Goal: Information Seeking & Learning: Check status

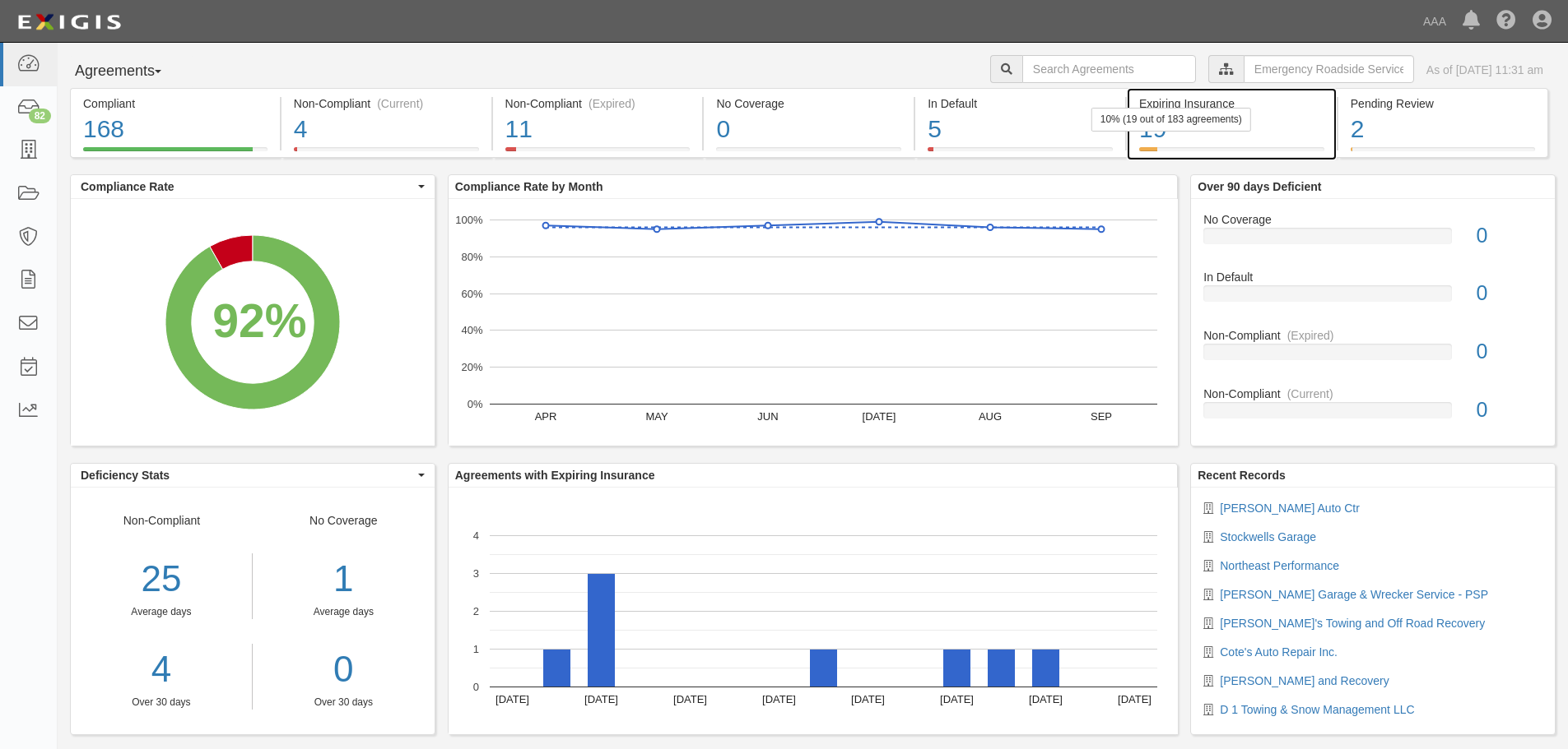
click at [1185, 122] on div "10% (19 out of 183 agreements)" at bounding box center [1171, 119] width 159 height 23
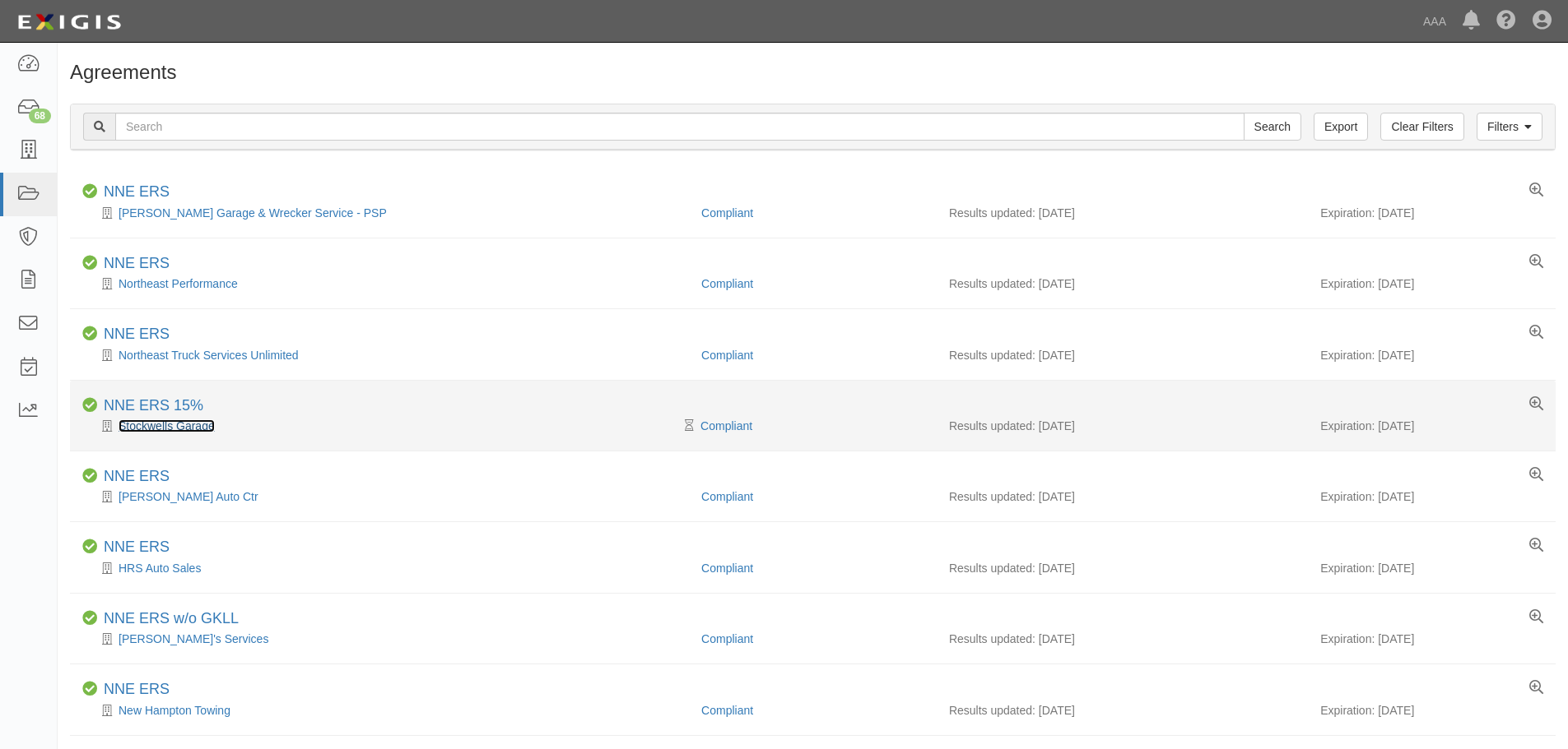
click at [186, 427] on link "Stockwells Garage" at bounding box center [167, 426] width 96 height 13
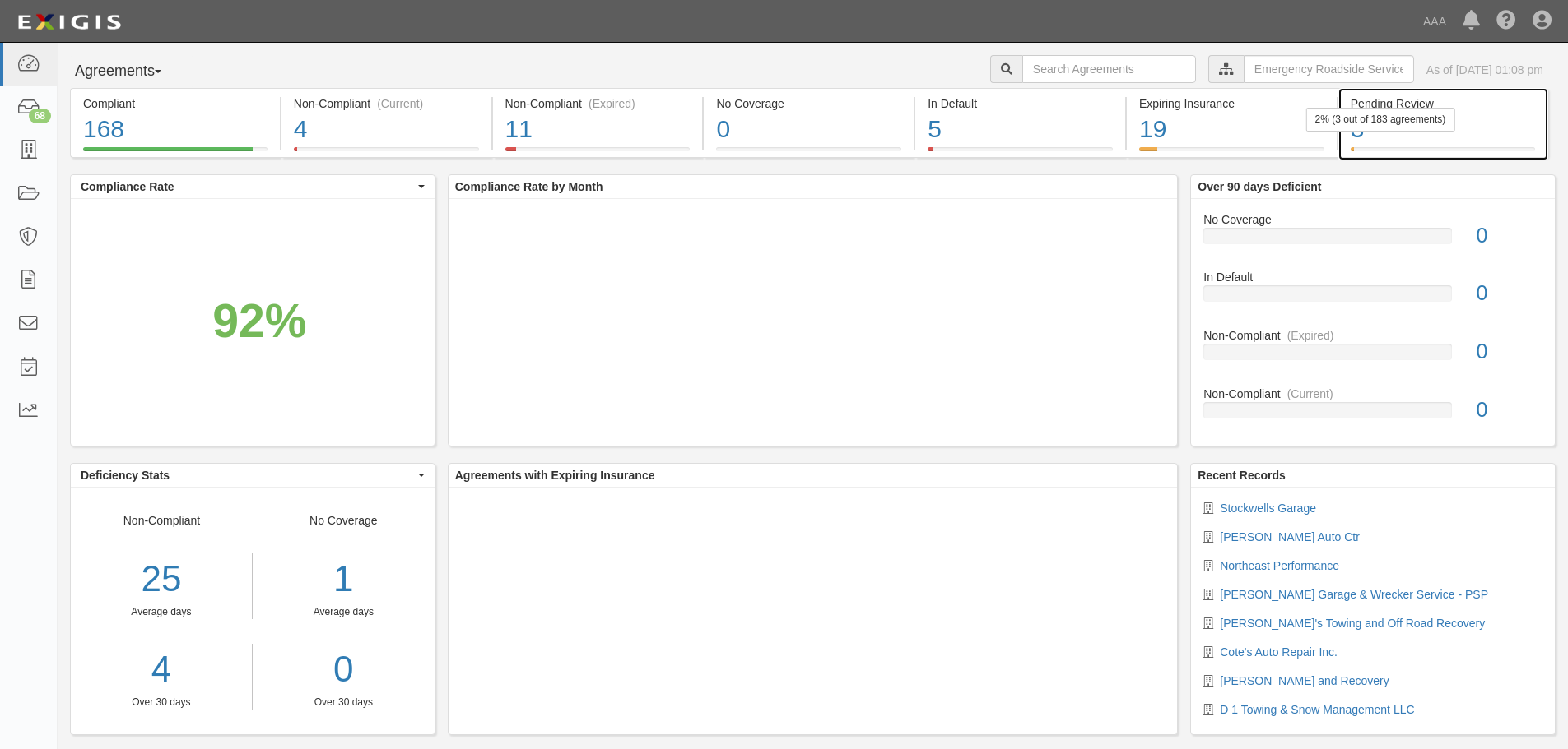
click at [1425, 127] on div "2% (3 out of 183 agreements)" at bounding box center [1380, 119] width 149 height 23
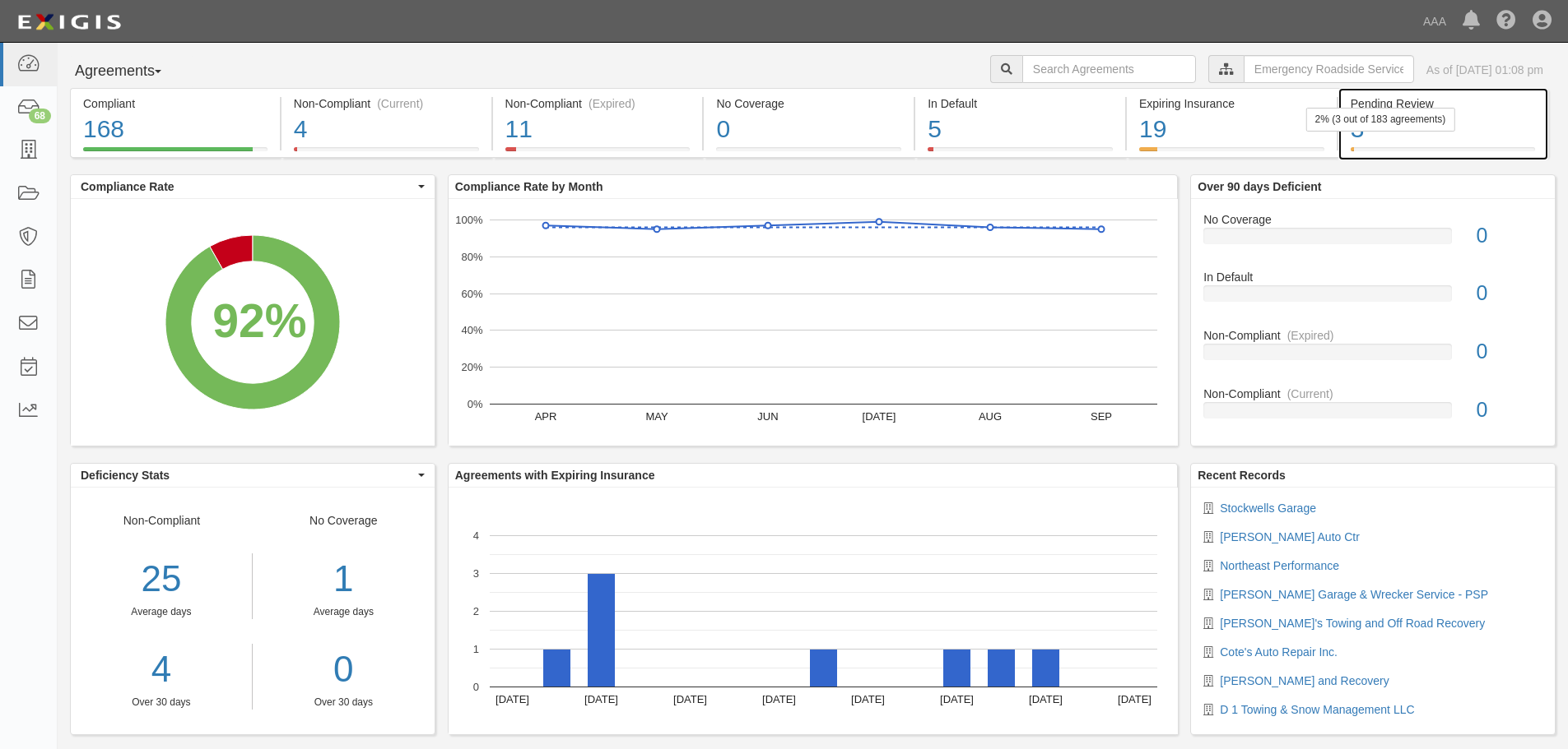
click at [1454, 130] on div "2% (3 out of 183 agreements)" at bounding box center [1380, 119] width 149 height 23
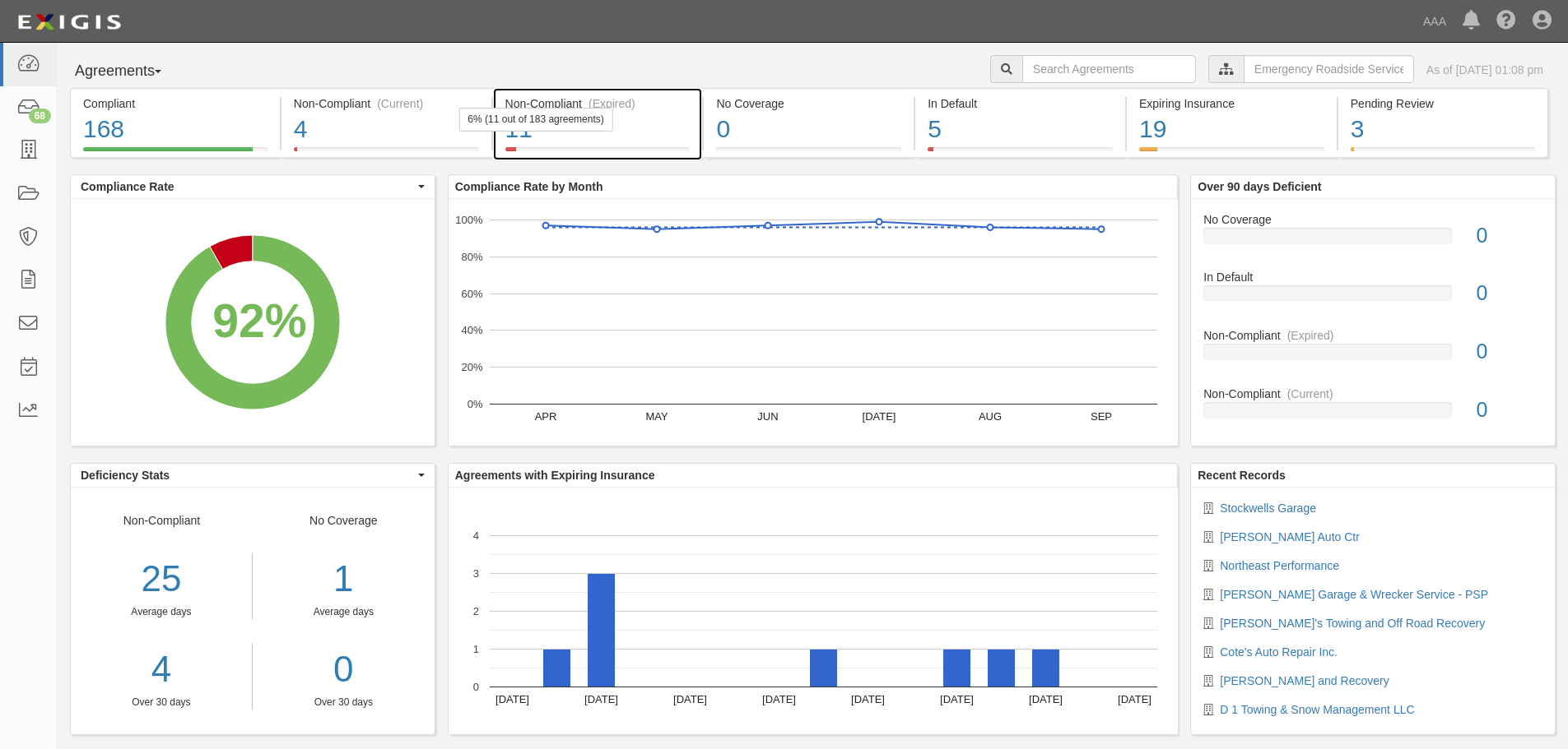
click at [551, 136] on div "11" at bounding box center [598, 129] width 185 height 36
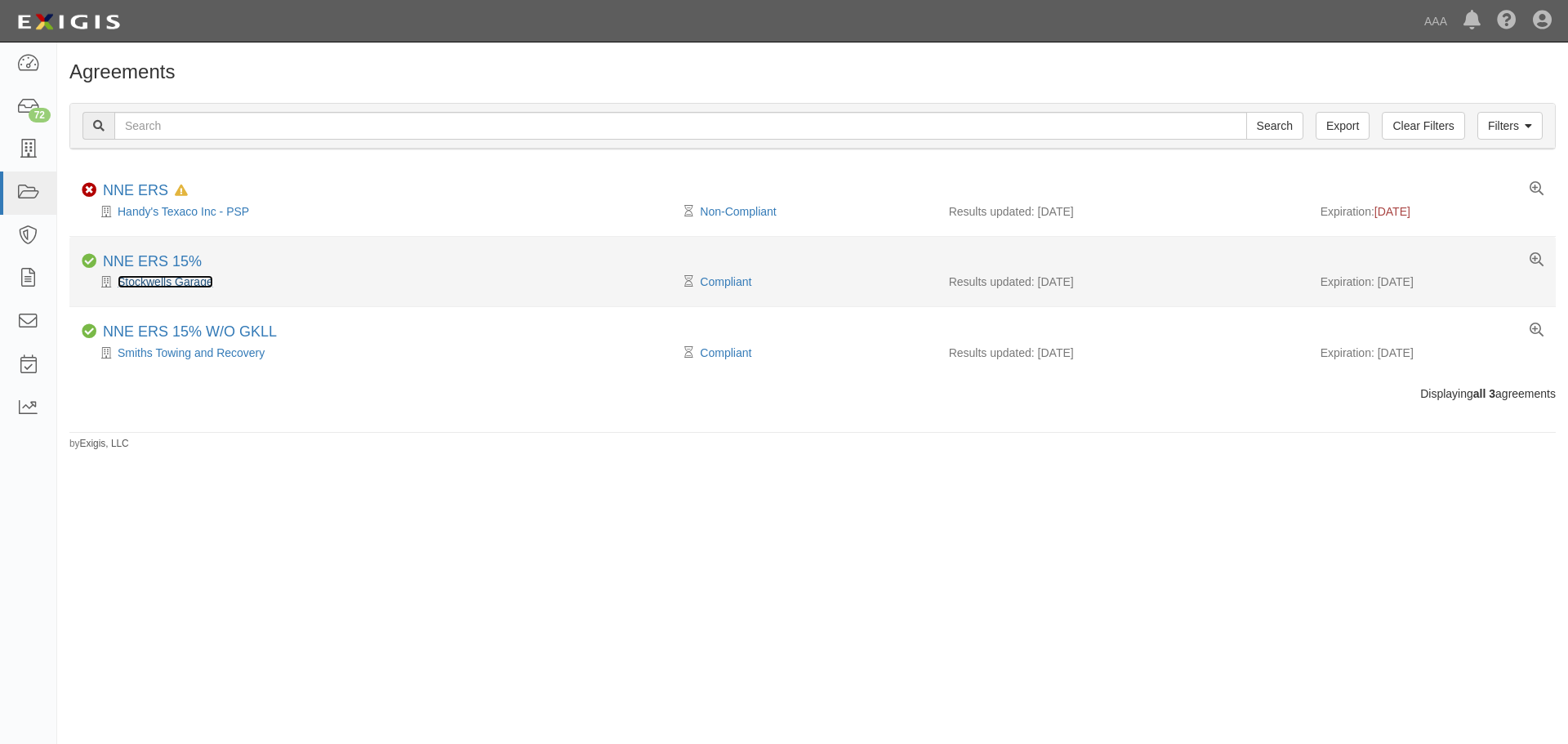
click at [164, 280] on link "Stockwells Garage" at bounding box center [165, 282] width 96 height 13
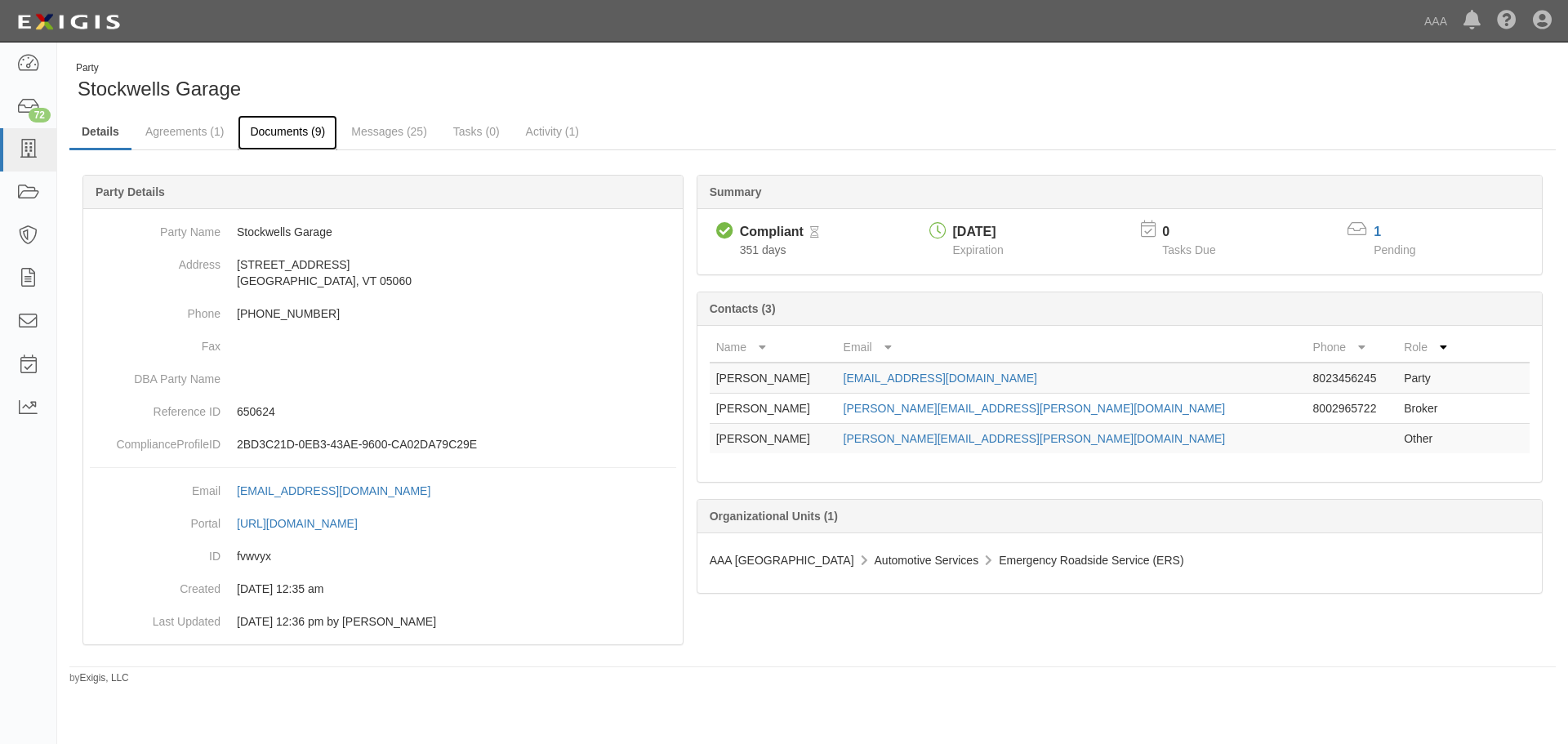
click at [297, 126] on link "Documents (9)" at bounding box center [287, 133] width 99 height 35
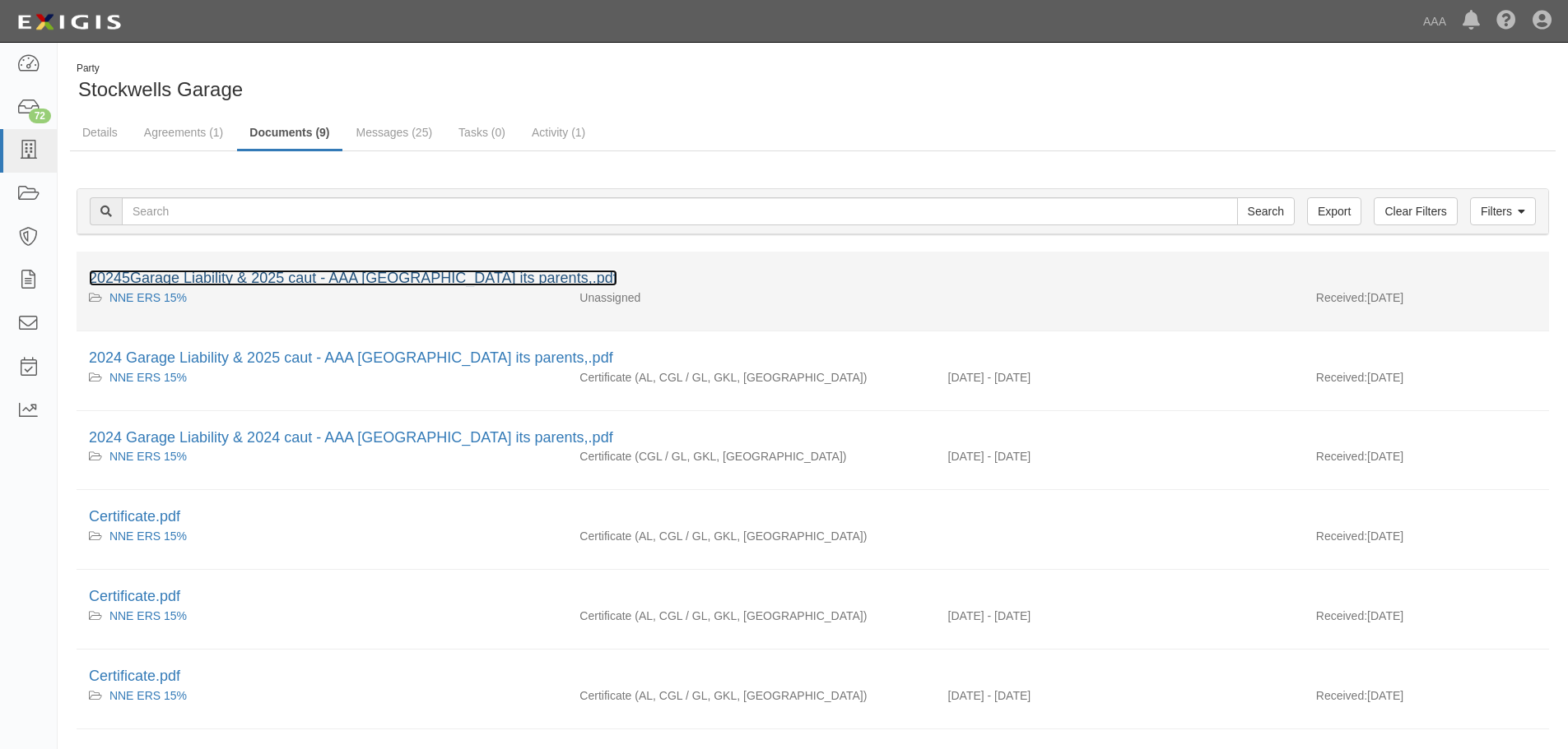
click at [324, 284] on link "20245Garage Liability & 2025 caut - AAA Northern New England its parents,.pdf" at bounding box center [353, 278] width 528 height 17
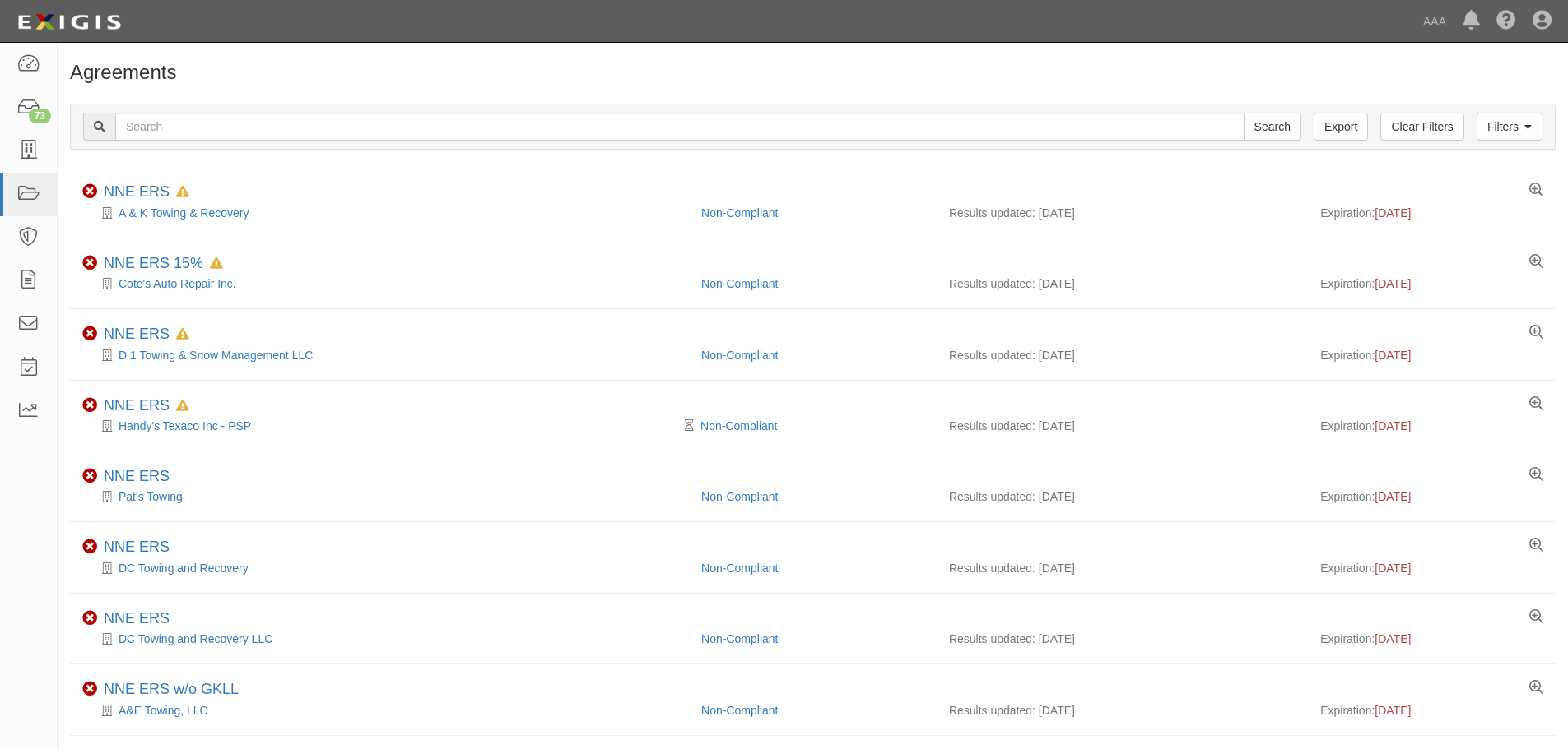
scroll to position [273, 0]
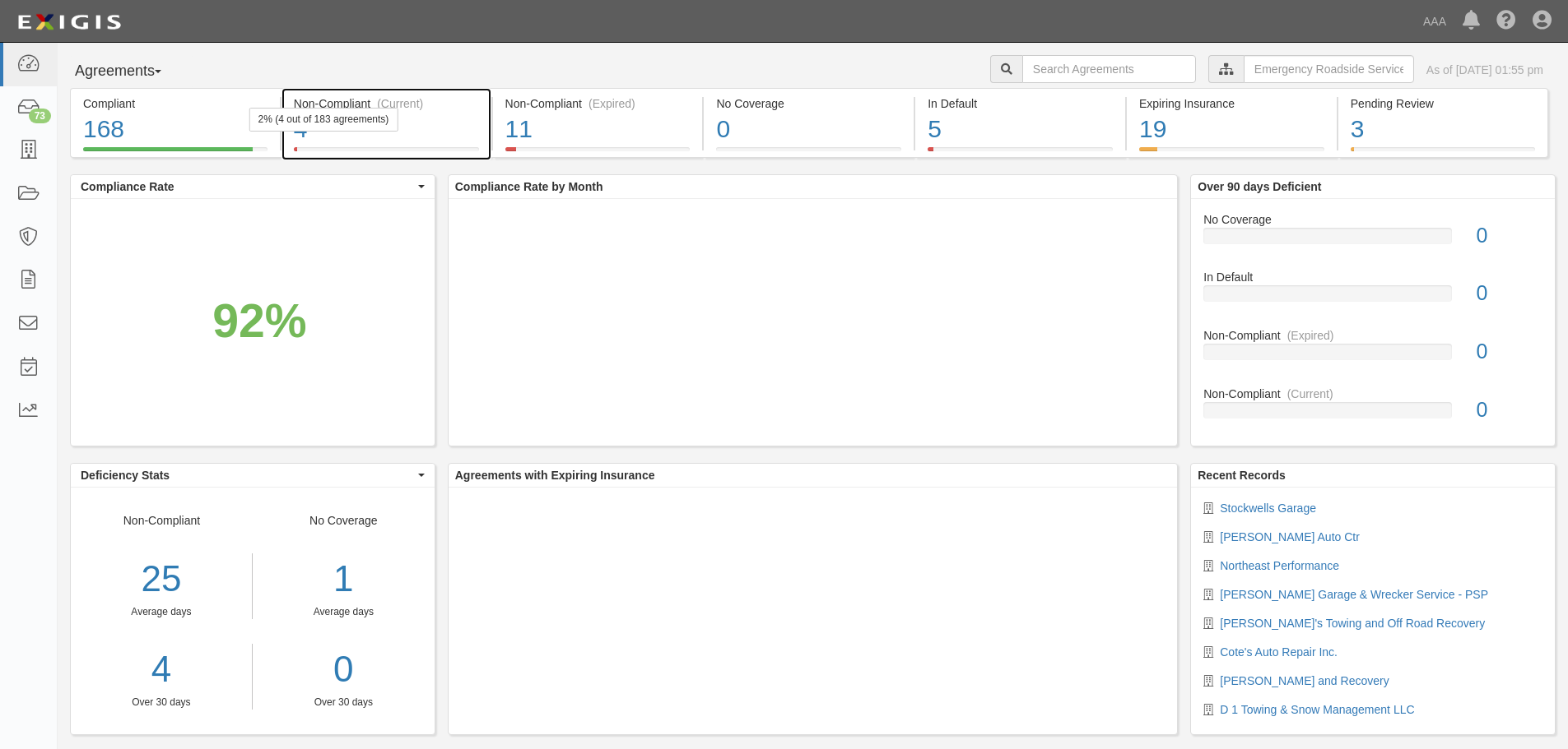
click at [443, 142] on div "4" at bounding box center [387, 129] width 185 height 36
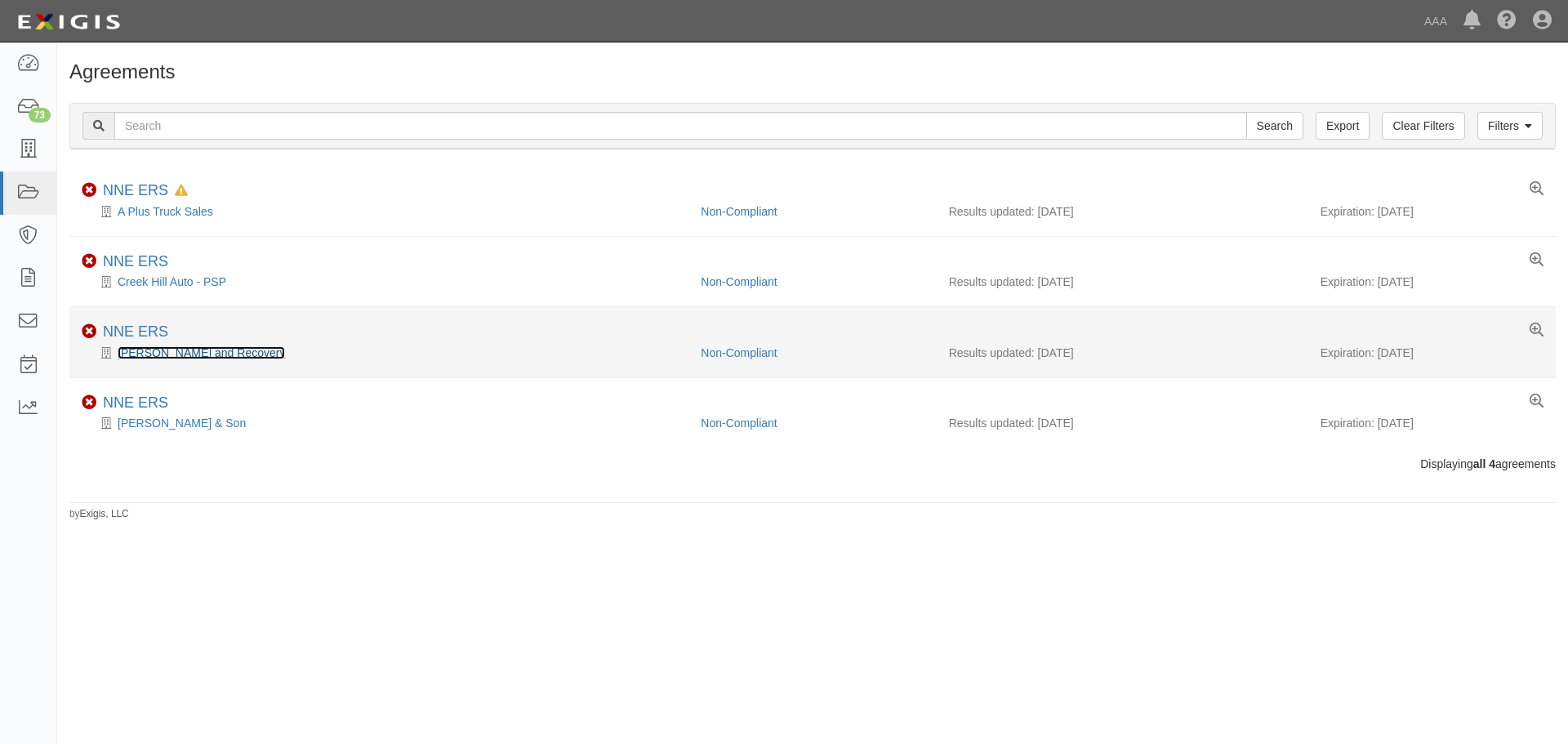
click at [185, 353] on link "[PERSON_NAME] and Recovery" at bounding box center [202, 353] width 167 height 13
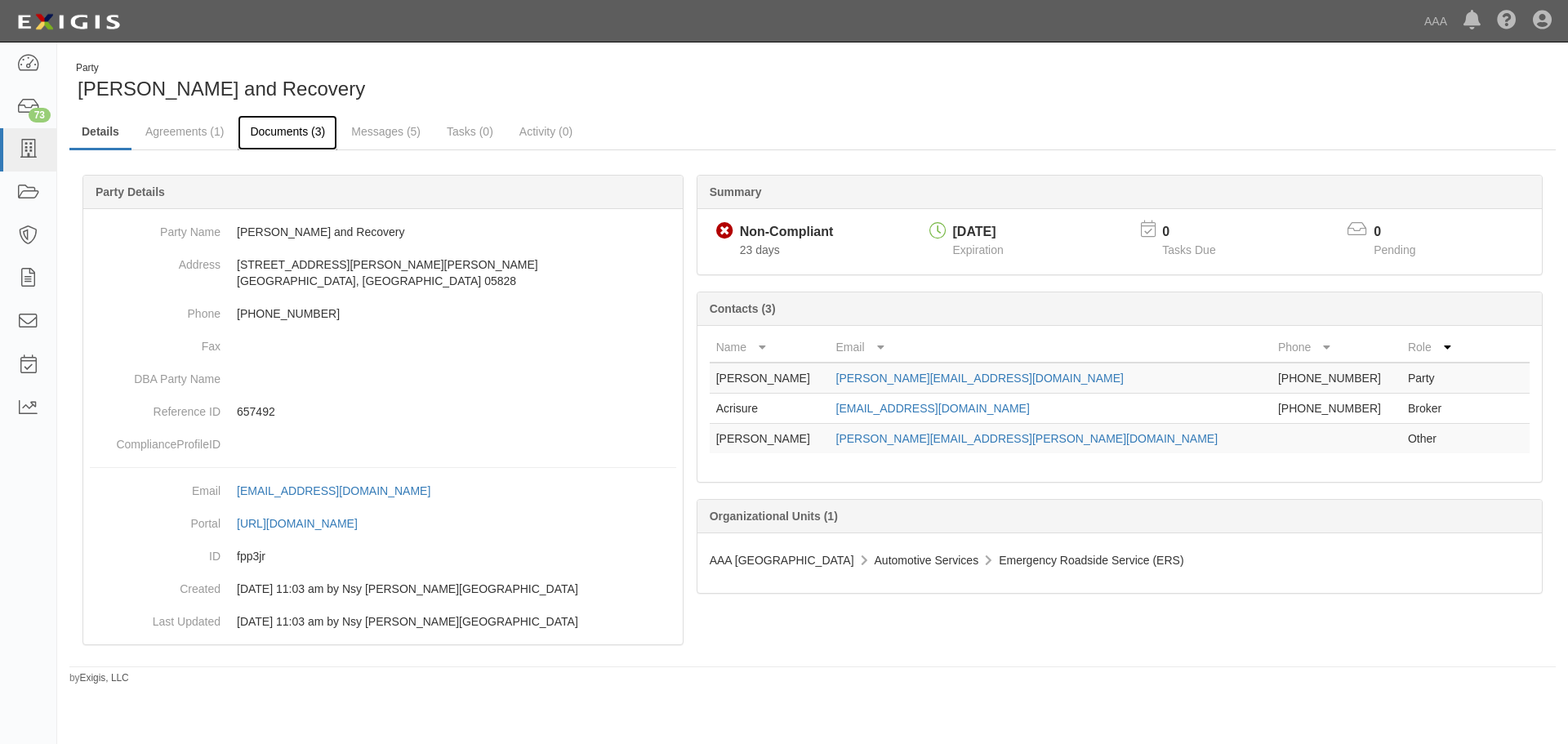
click at [270, 120] on link "Documents (3)" at bounding box center [287, 133] width 99 height 35
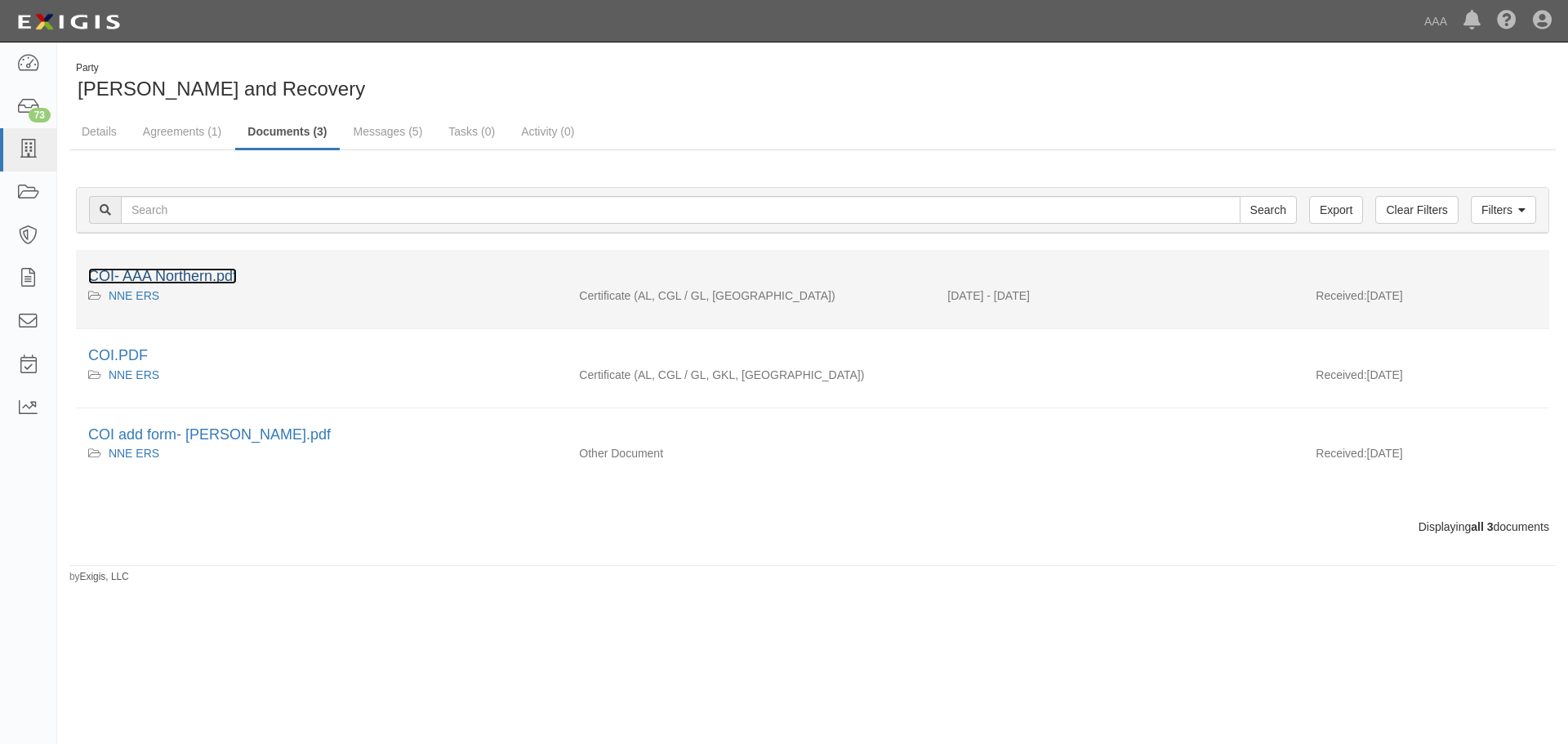
click at [200, 276] on link "COI- AAA Northern.pdf" at bounding box center [163, 276] width 149 height 17
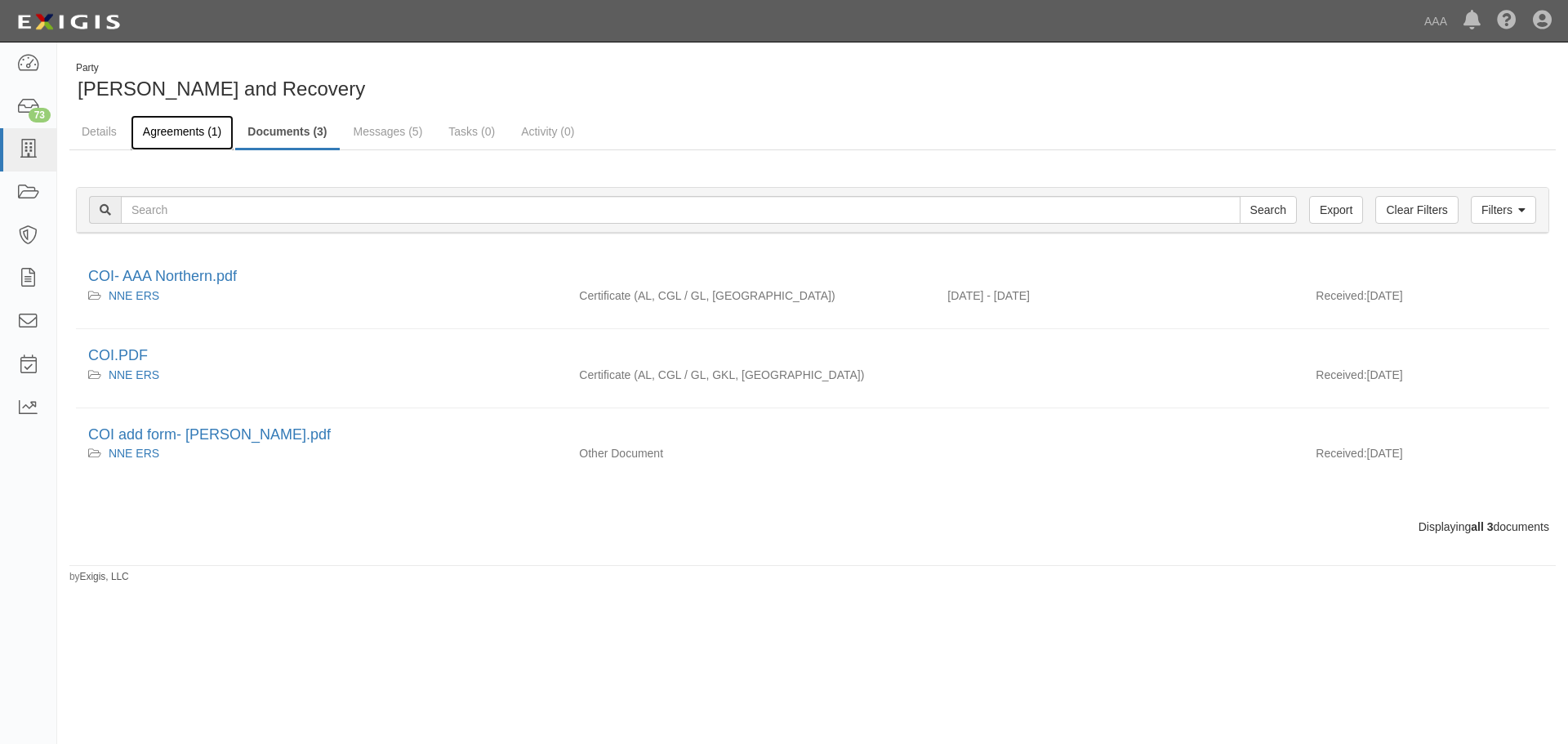
click at [204, 134] on link "Agreements (1)" at bounding box center [182, 133] width 103 height 35
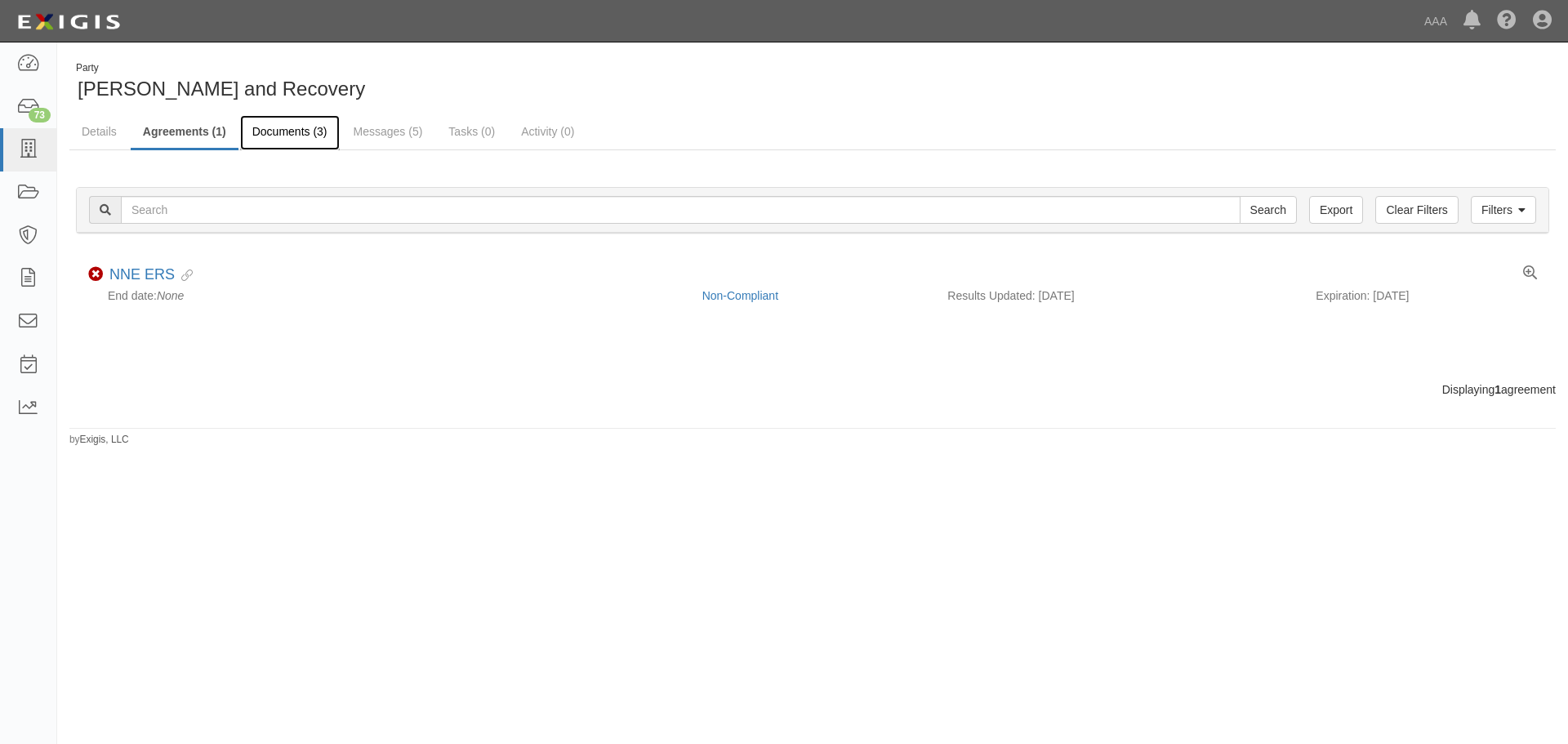
click at [297, 131] on link "Documents (3)" at bounding box center [289, 133] width 99 height 35
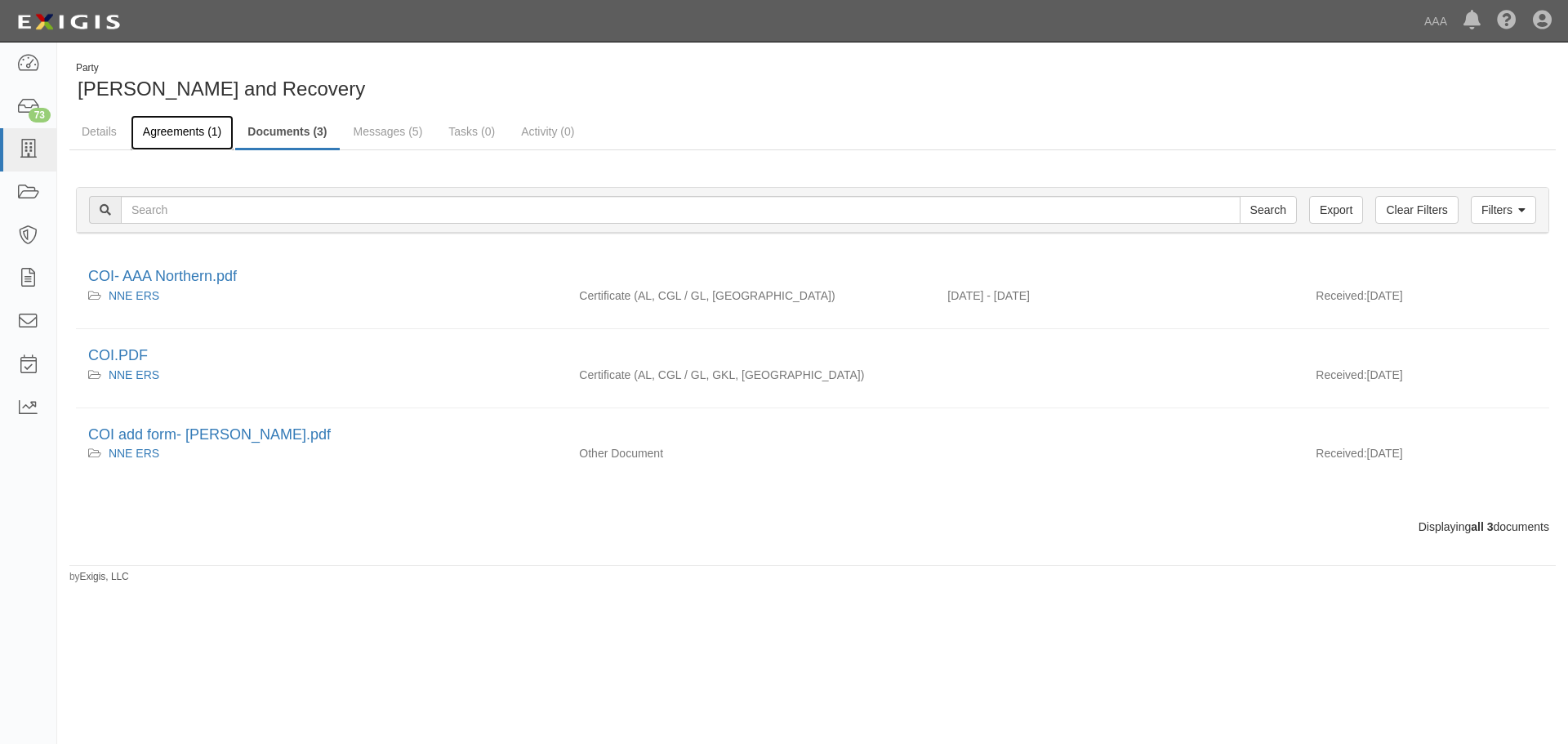
click at [178, 131] on link "Agreements (1)" at bounding box center [182, 133] width 103 height 35
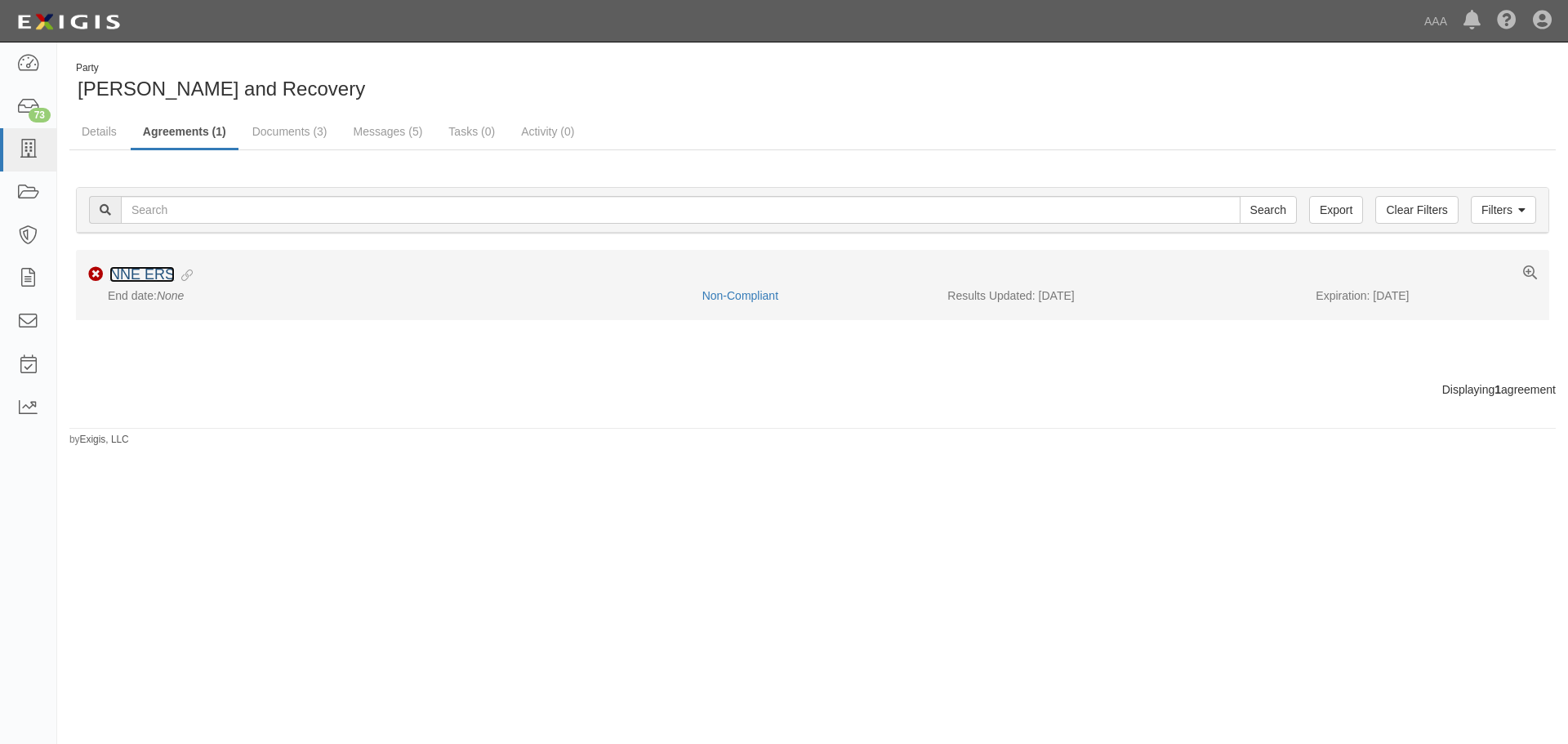
click at [159, 268] on link "NNE ERS" at bounding box center [142, 274] width 65 height 17
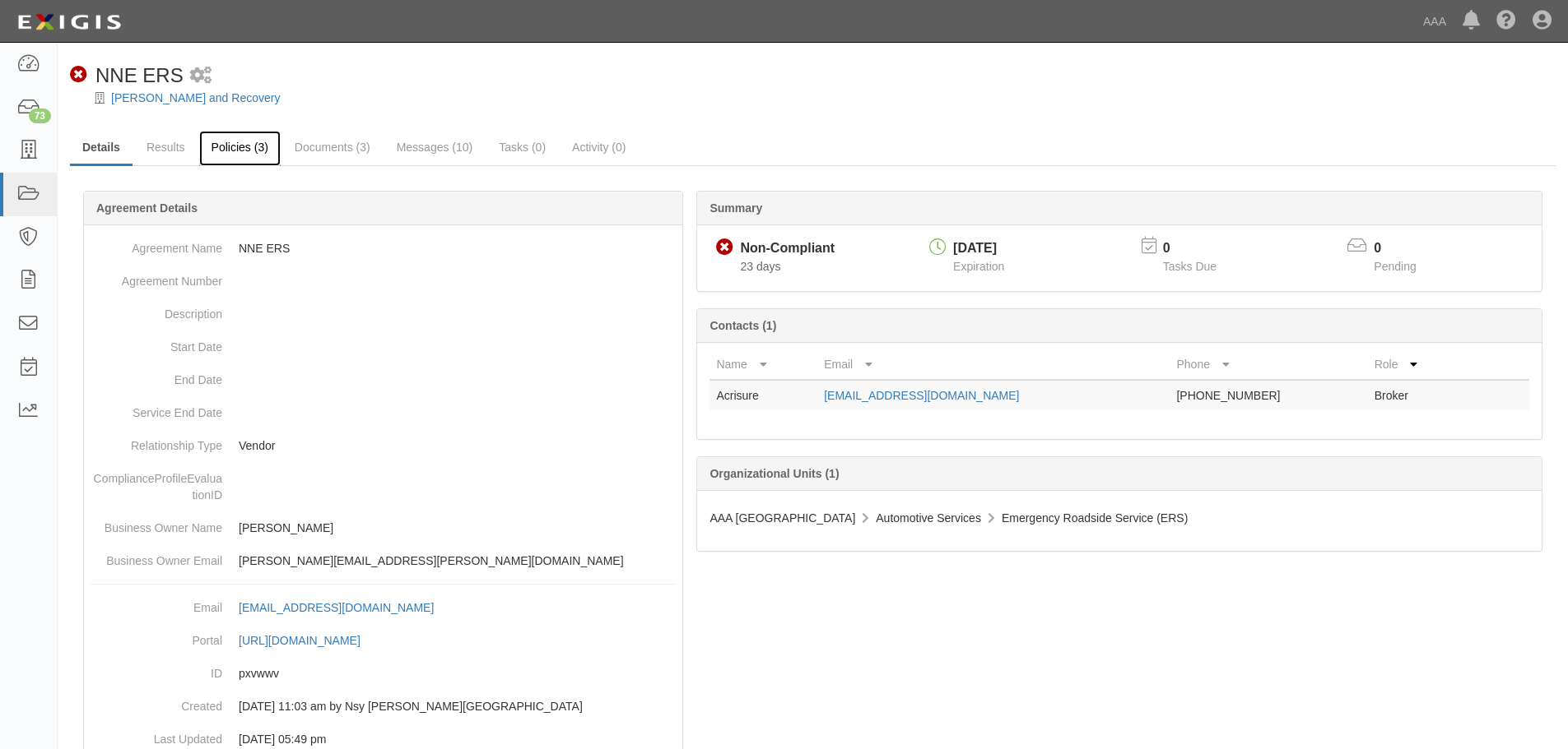
click at [242, 152] on link "Policies (3)" at bounding box center [240, 149] width 81 height 36
click at [132, 151] on li "Details" at bounding box center [102, 149] width 65 height 36
click at [252, 159] on link "Policies (3)" at bounding box center [240, 149] width 81 height 36
click at [310, 146] on link "Documents (3)" at bounding box center [332, 149] width 100 height 36
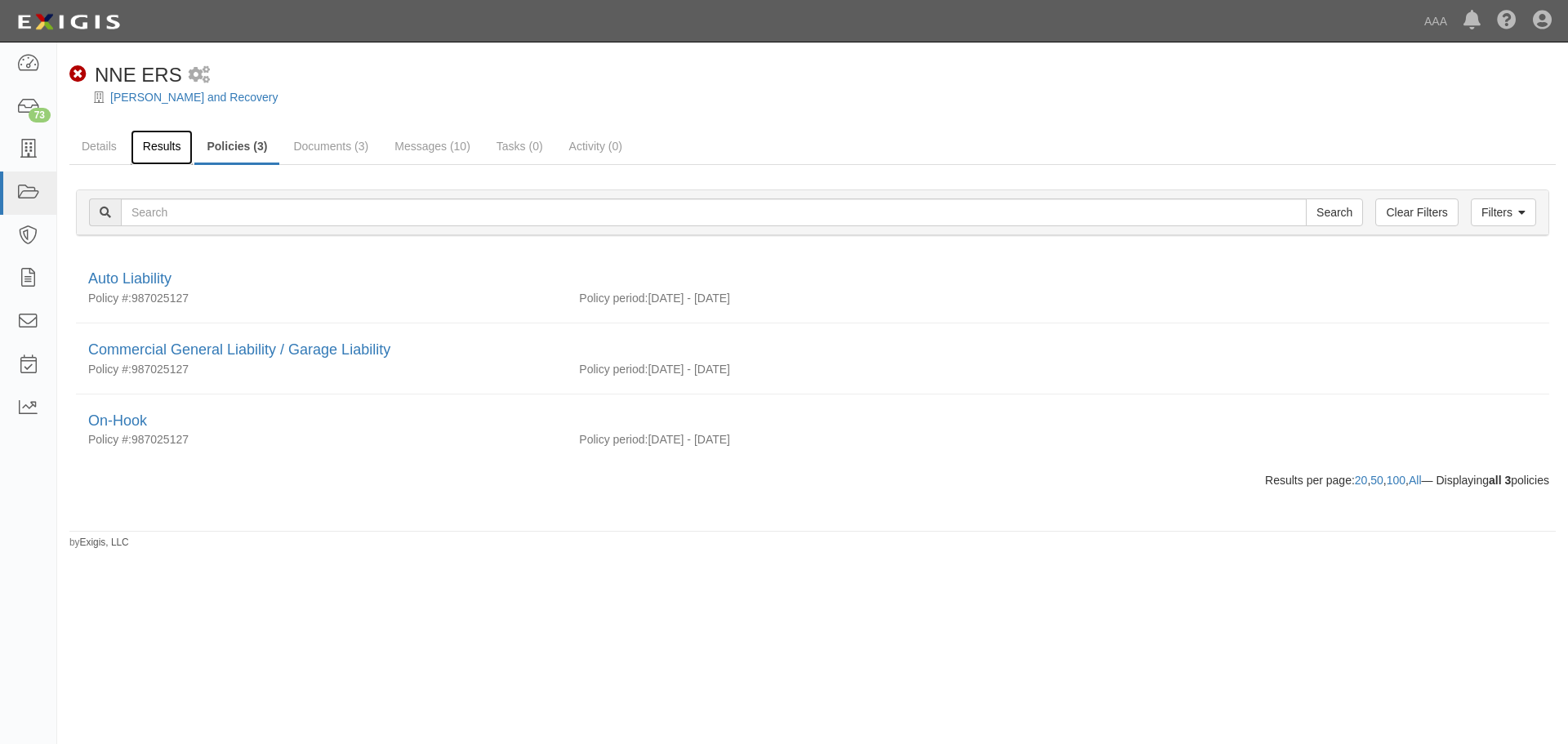
click at [167, 153] on link "Results" at bounding box center [163, 148] width 63 height 35
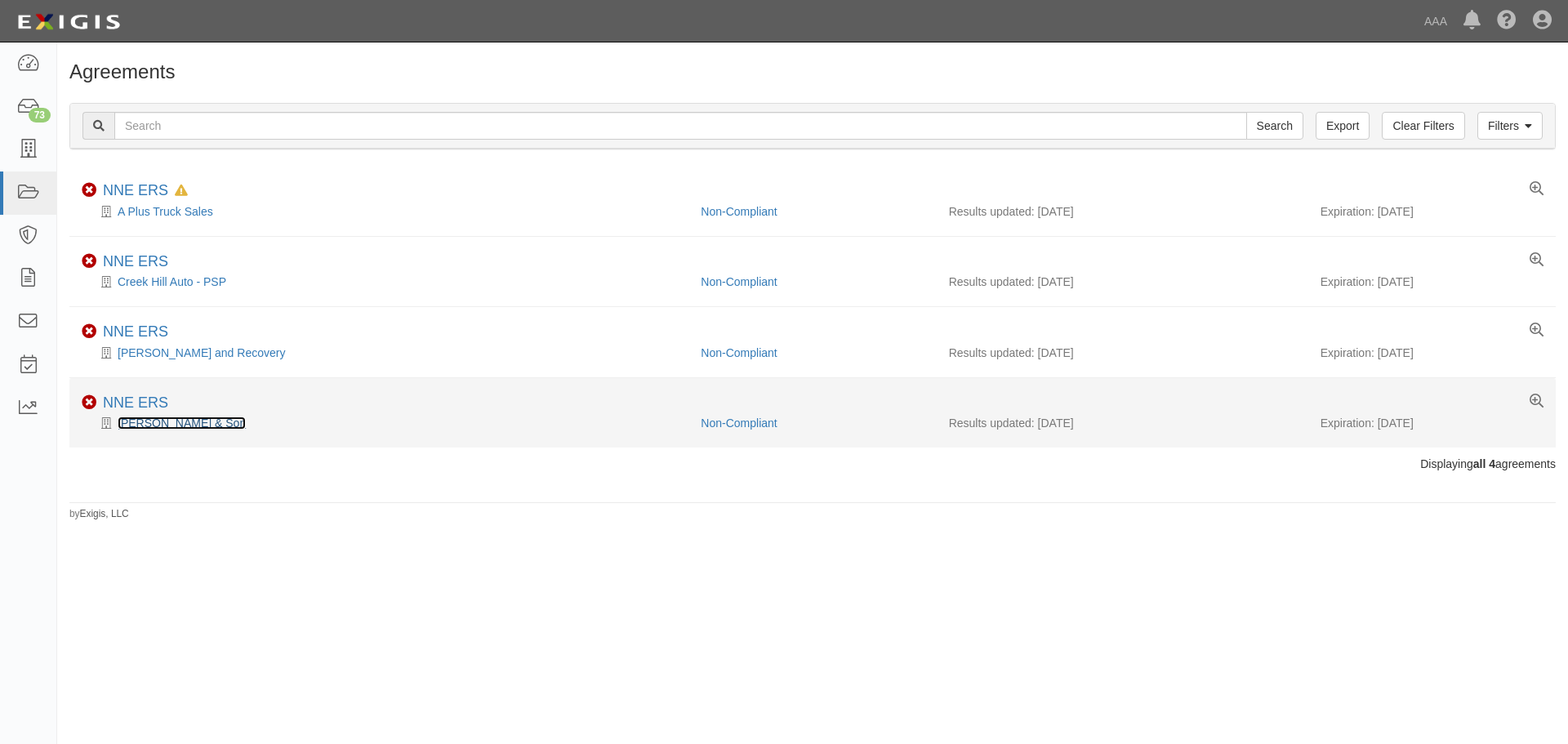
click at [173, 421] on link "[PERSON_NAME] & Son" at bounding box center [182, 423] width 128 height 13
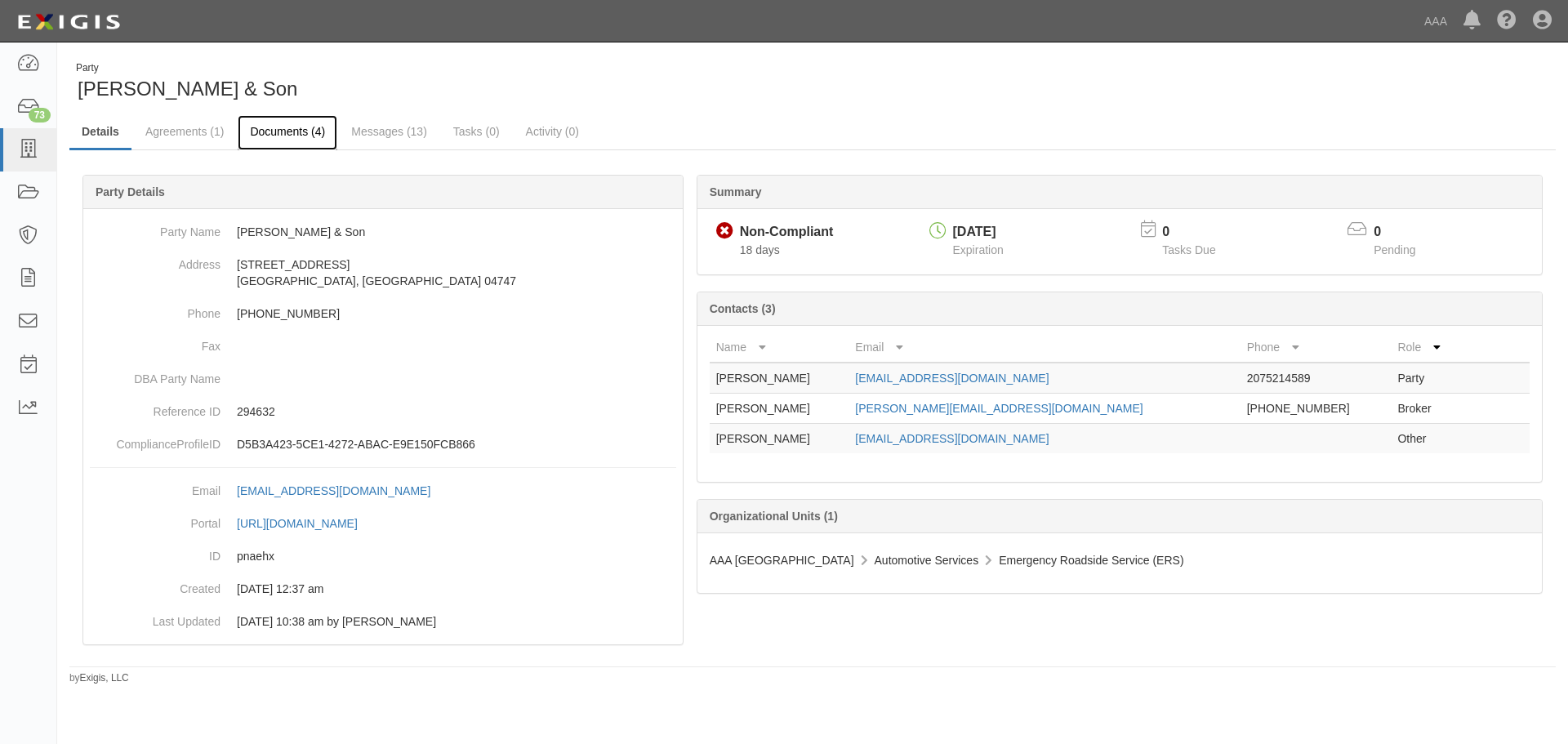
click at [305, 140] on link "Documents (4)" at bounding box center [287, 133] width 99 height 35
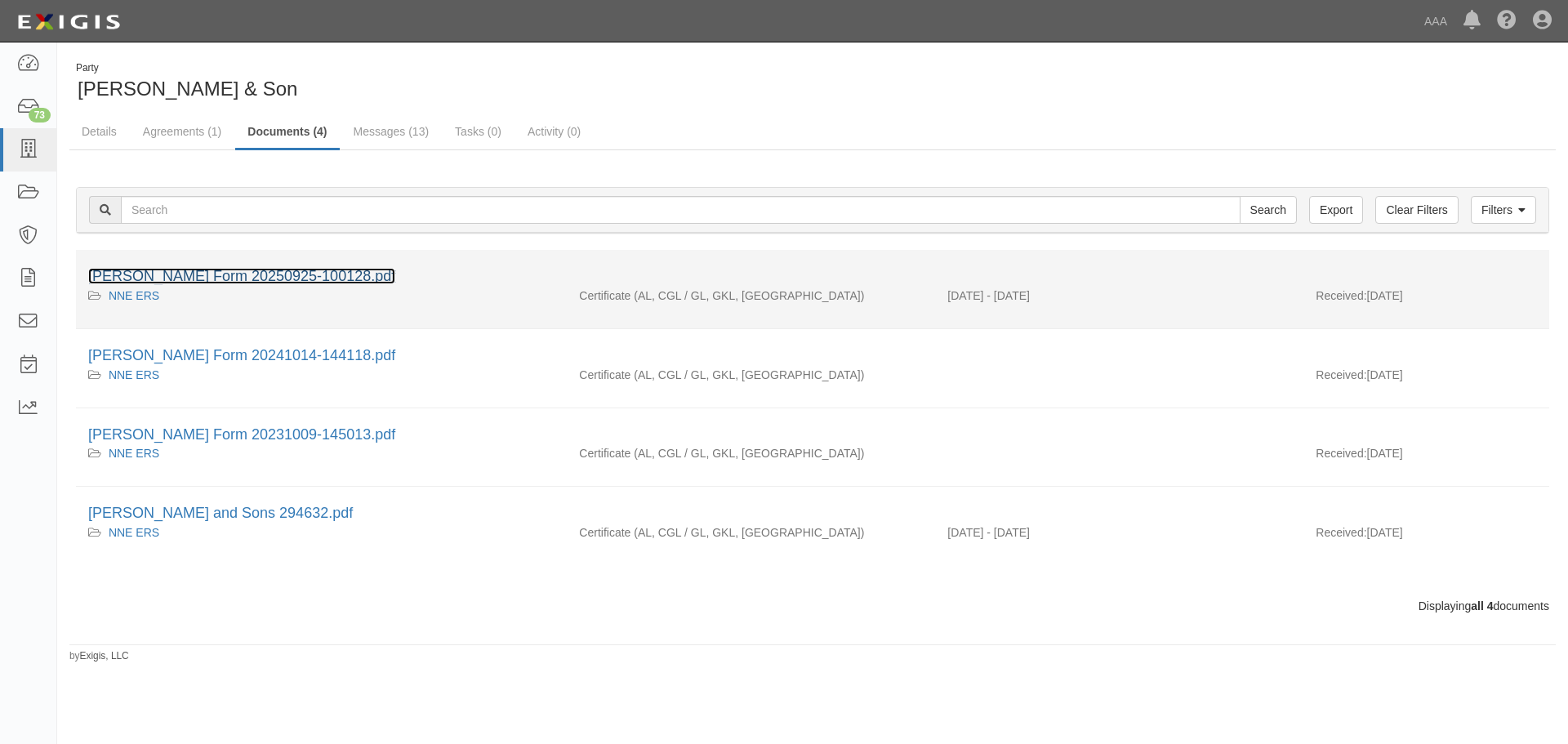
click at [301, 270] on link "[PERSON_NAME] Form 20250925-100128.pdf" at bounding box center [242, 276] width 307 height 17
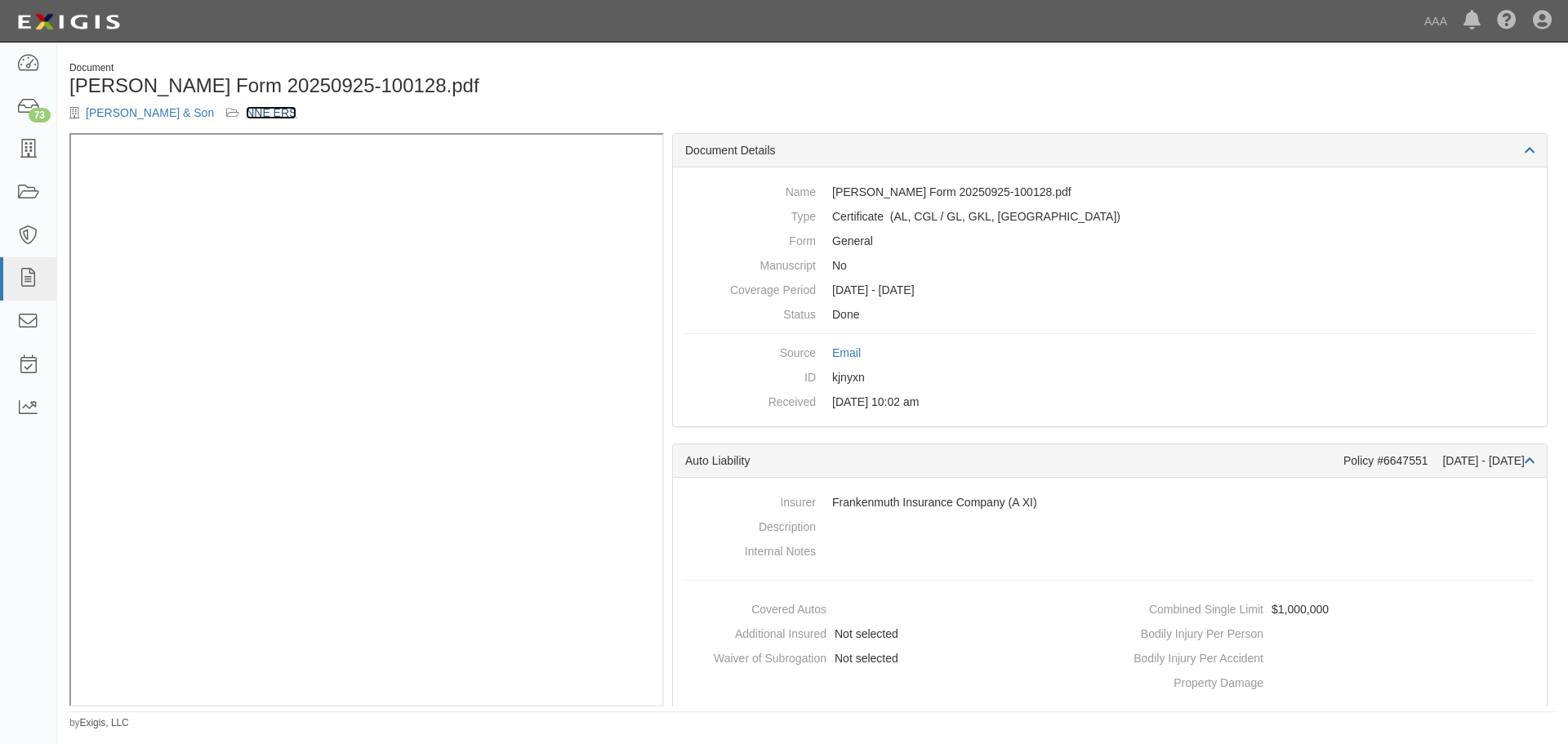
click at [245, 114] on link "NNE ERS" at bounding box center [270, 113] width 50 height 13
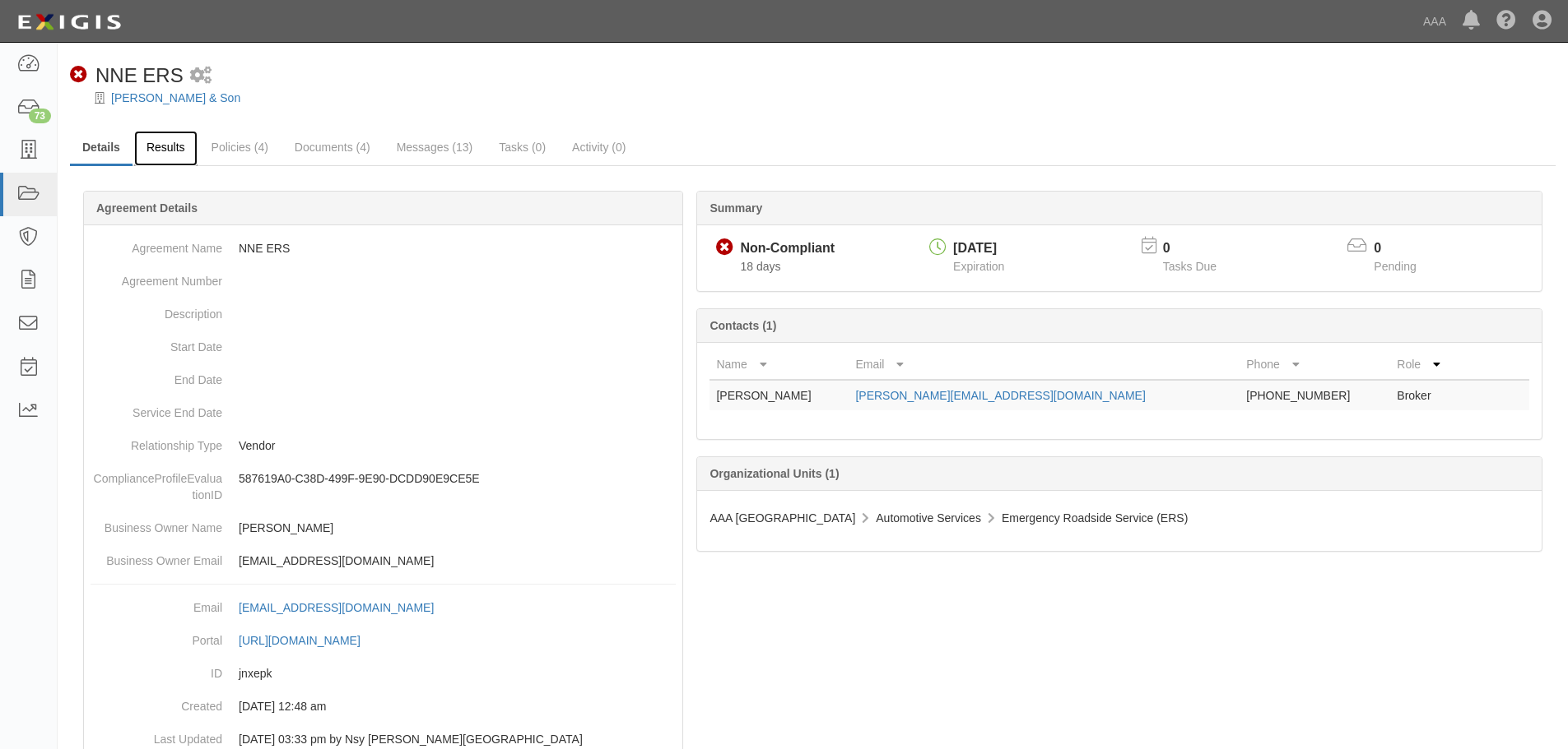
click at [178, 151] on link "Results" at bounding box center [166, 149] width 64 height 36
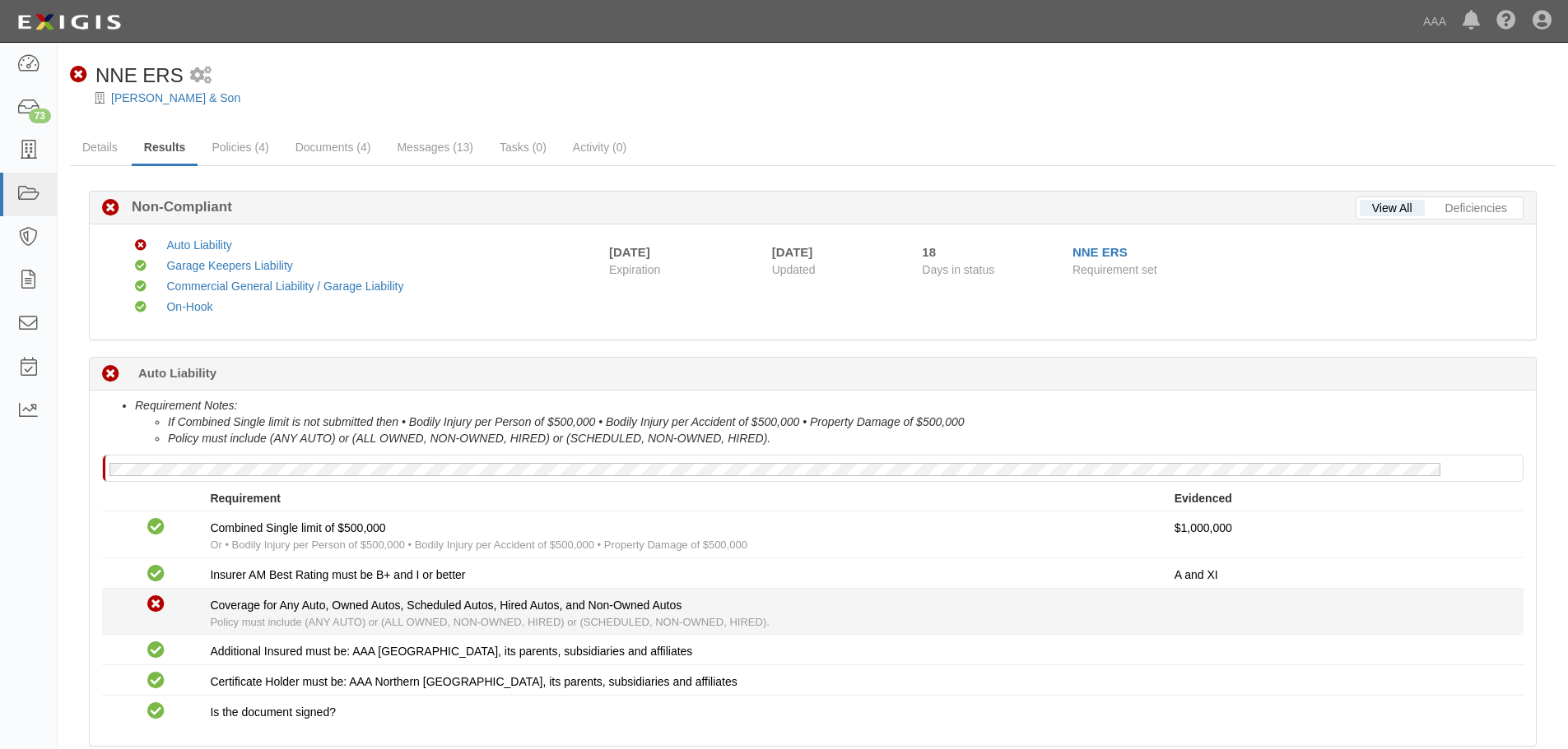
click at [334, 633] on li "Non-Compliant Coverage for Any Auto, Owned Autos, Scheduled Autos, Hired Autos,…" at bounding box center [812, 612] width 1421 height 47
click at [333, 616] on span "Policy must include (ANY AUTO) or (ALL OWNED, NON-OWNED, HIRED) or (SCHEDULED, …" at bounding box center [489, 622] width 559 height 12
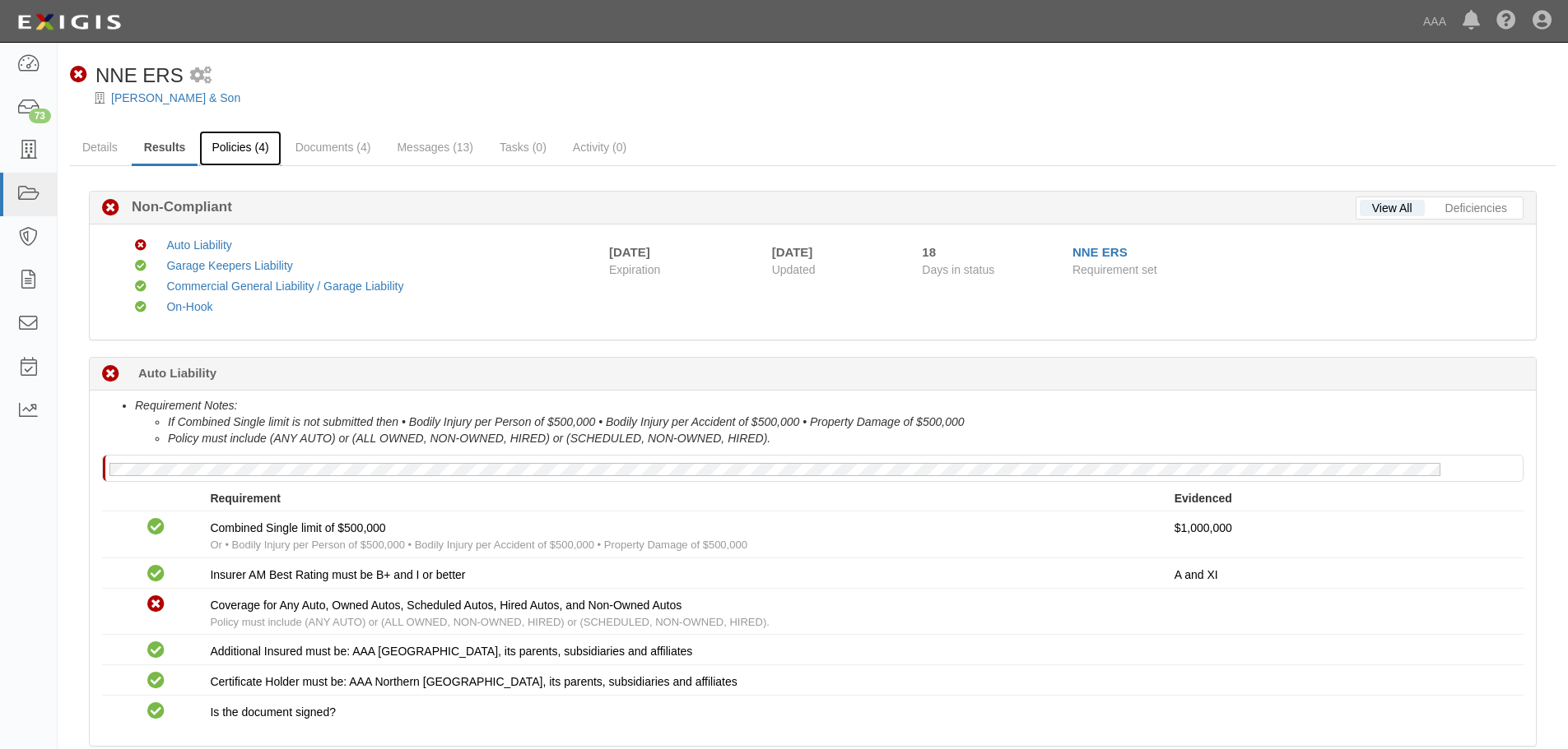
click at [237, 153] on link "Policies (4)" at bounding box center [240, 149] width 81 height 36
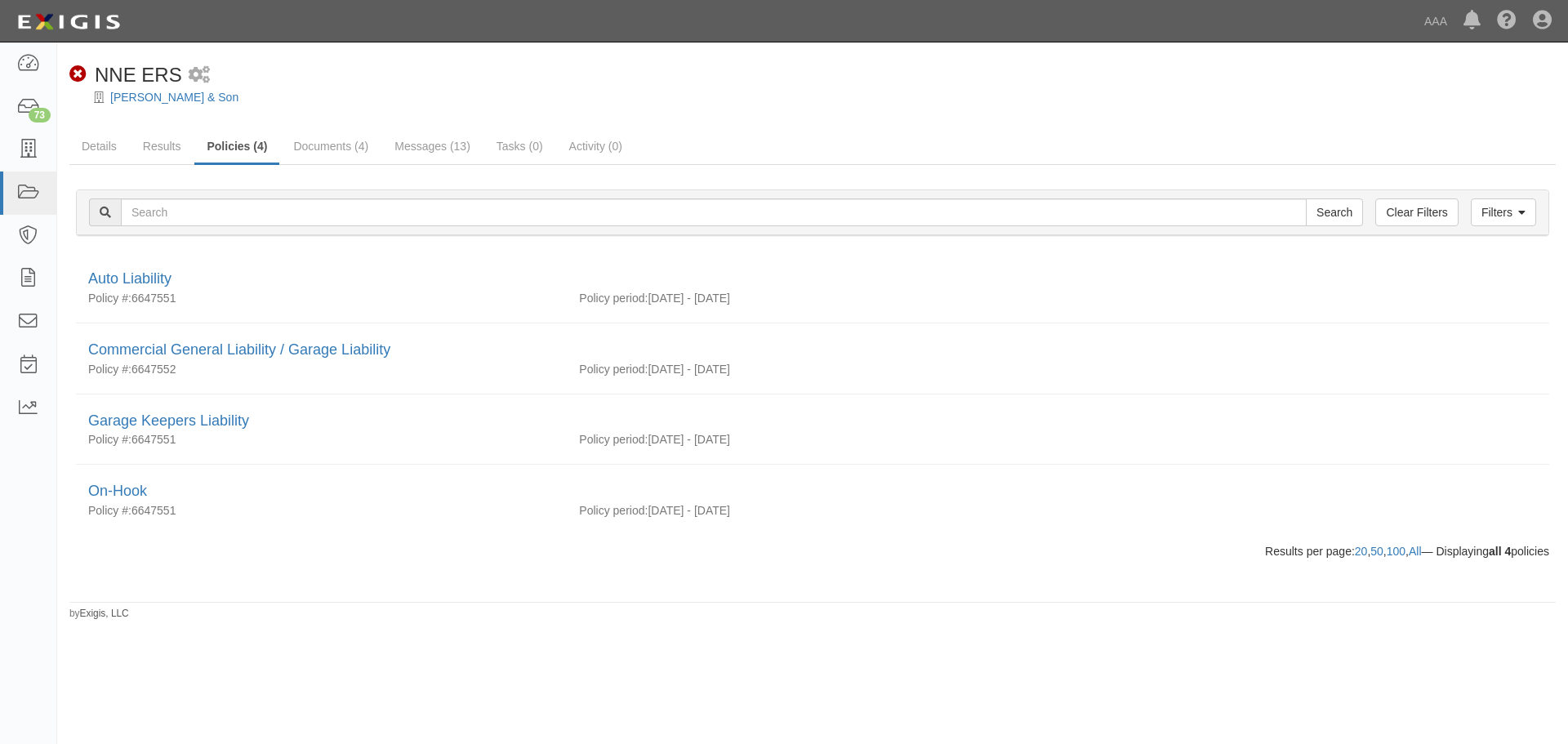
click at [333, 138] on link "Documents (4)" at bounding box center [330, 146] width 99 height 33
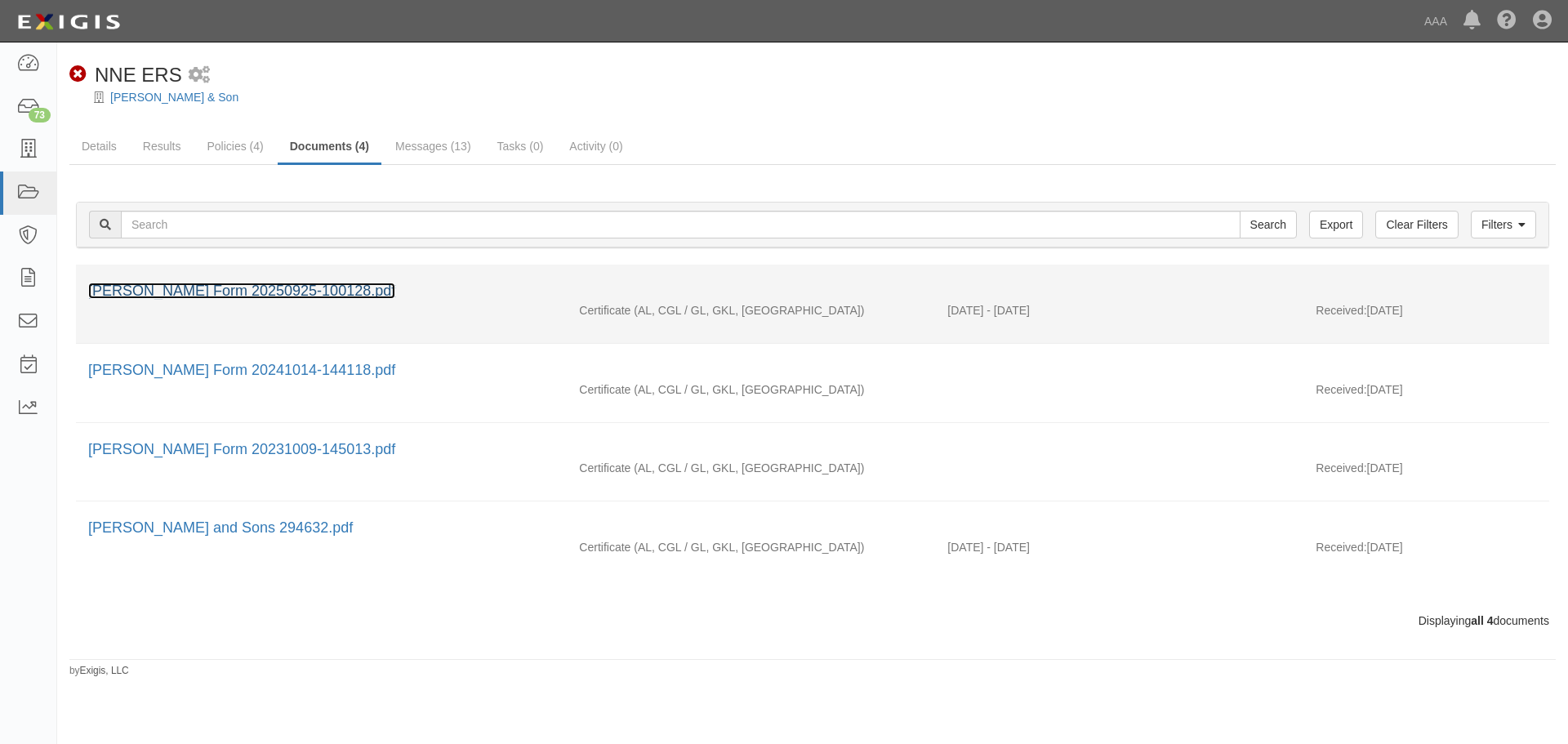
click at [244, 291] on link "[PERSON_NAME] Form 20250925-100128.pdf" at bounding box center [242, 291] width 307 height 17
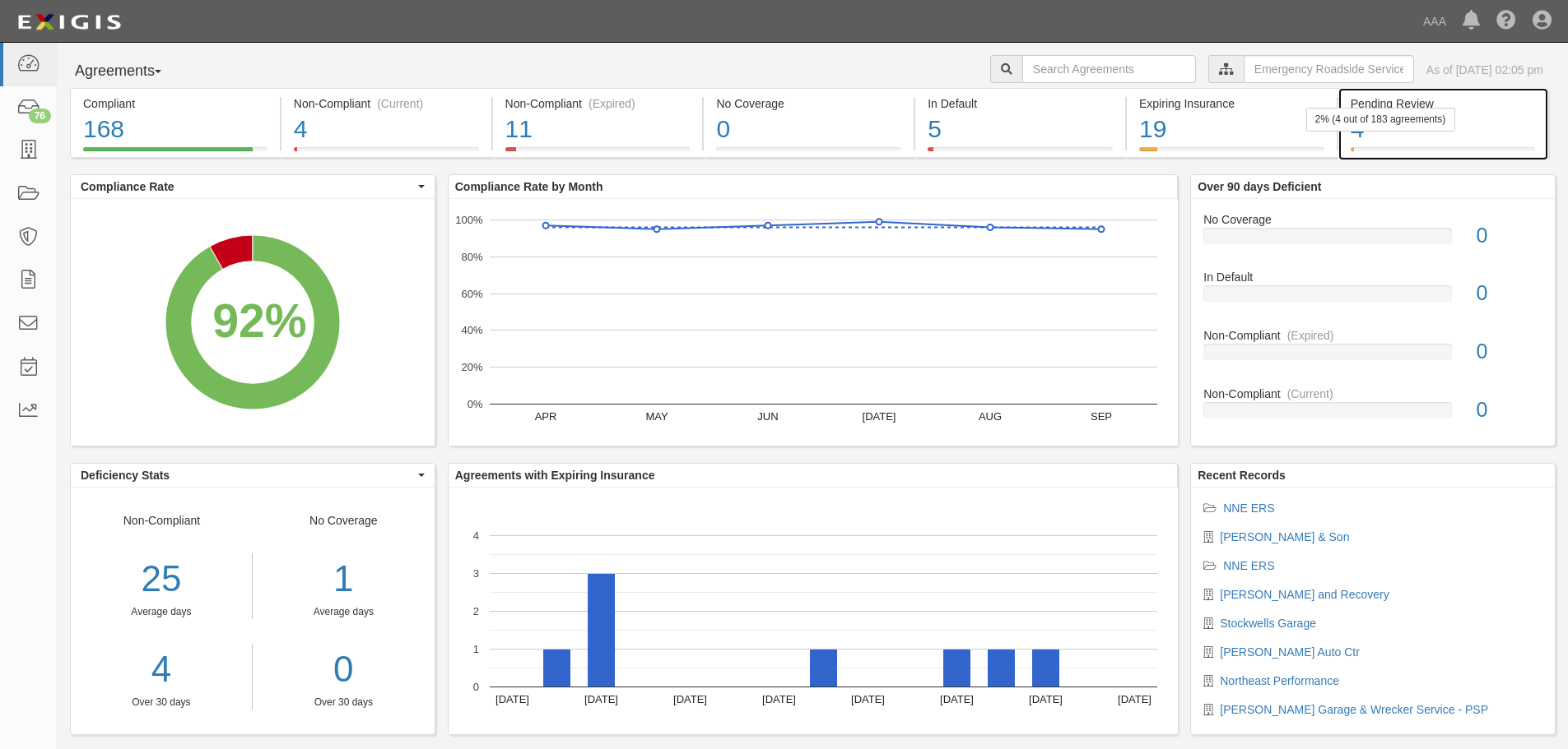
click at [1457, 122] on div "4" at bounding box center [1442, 129] width 185 height 36
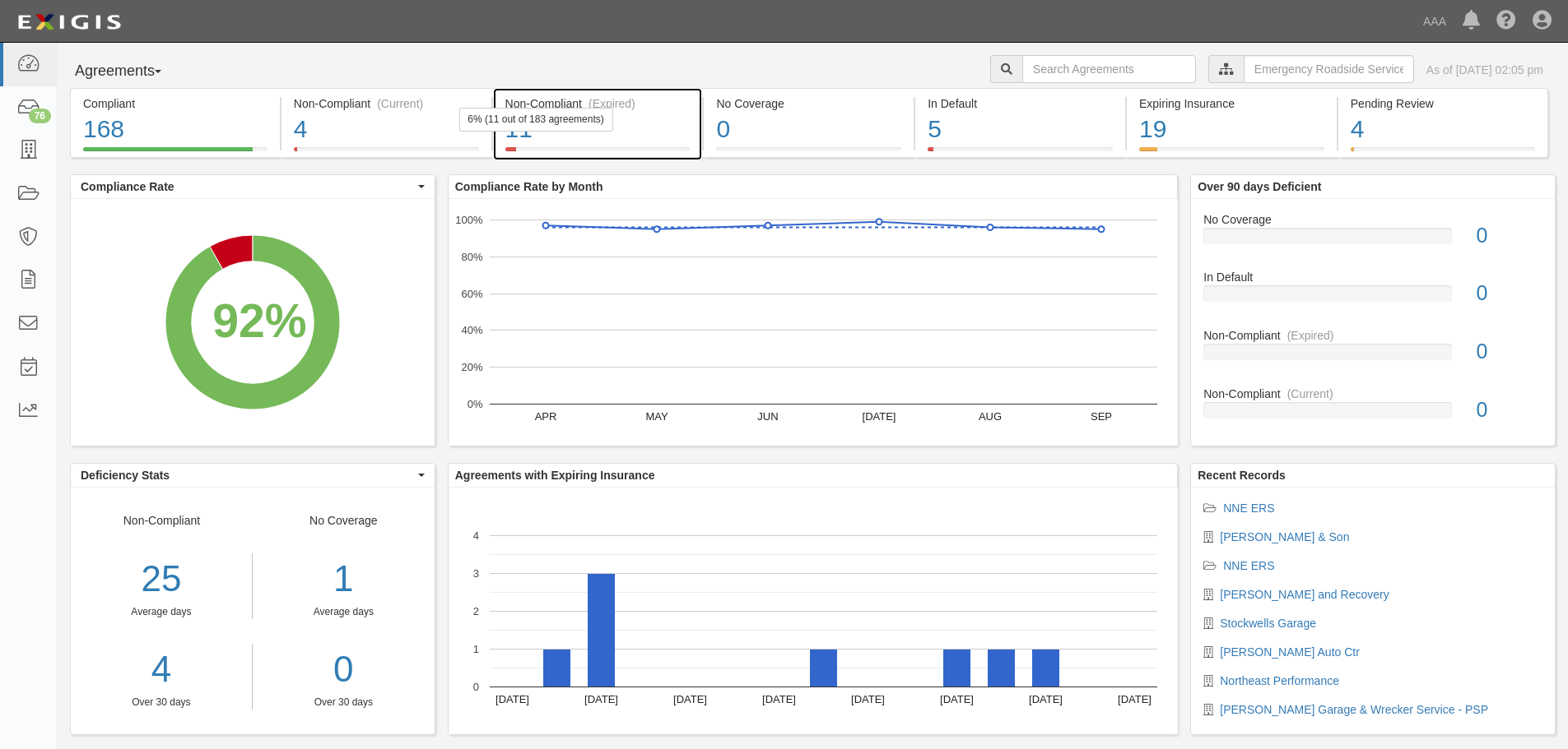
click at [607, 124] on div "6% (11 out of 183 agreements)" at bounding box center [535, 119] width 154 height 23
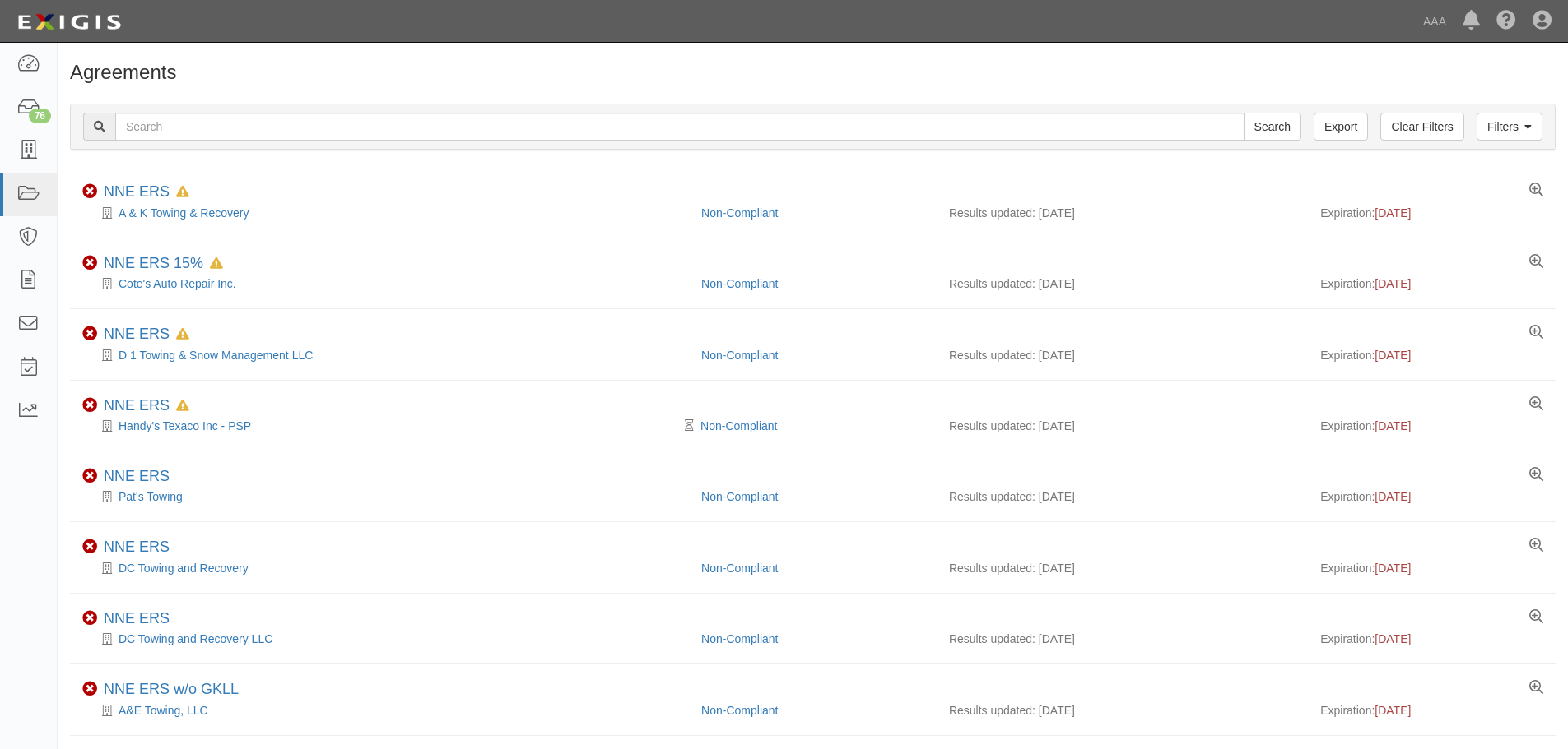
click at [747, 83] on h1 "Agreements" at bounding box center [813, 72] width 1486 height 22
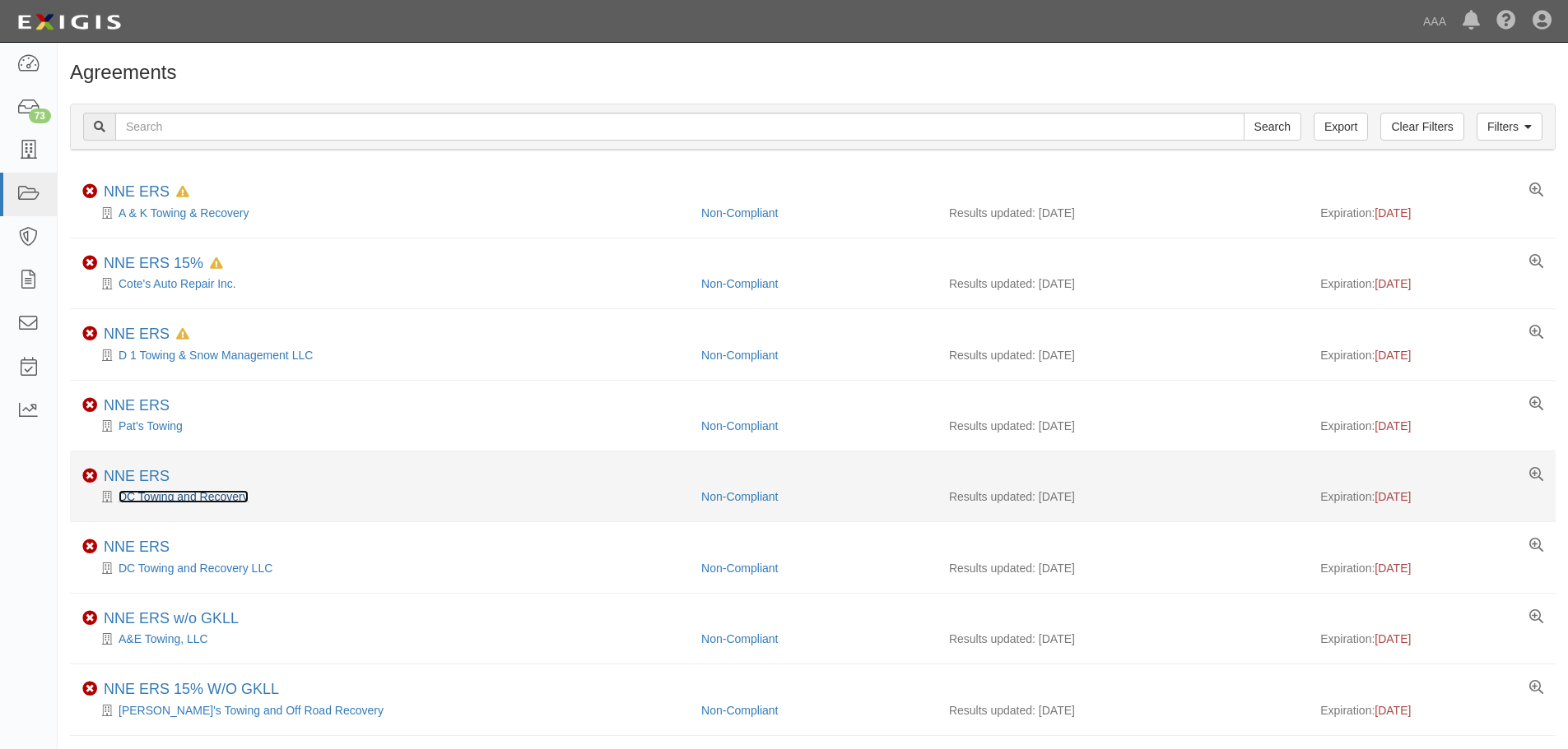
click at [180, 497] on link "DC Towing and Recovery" at bounding box center [184, 497] width 130 height 13
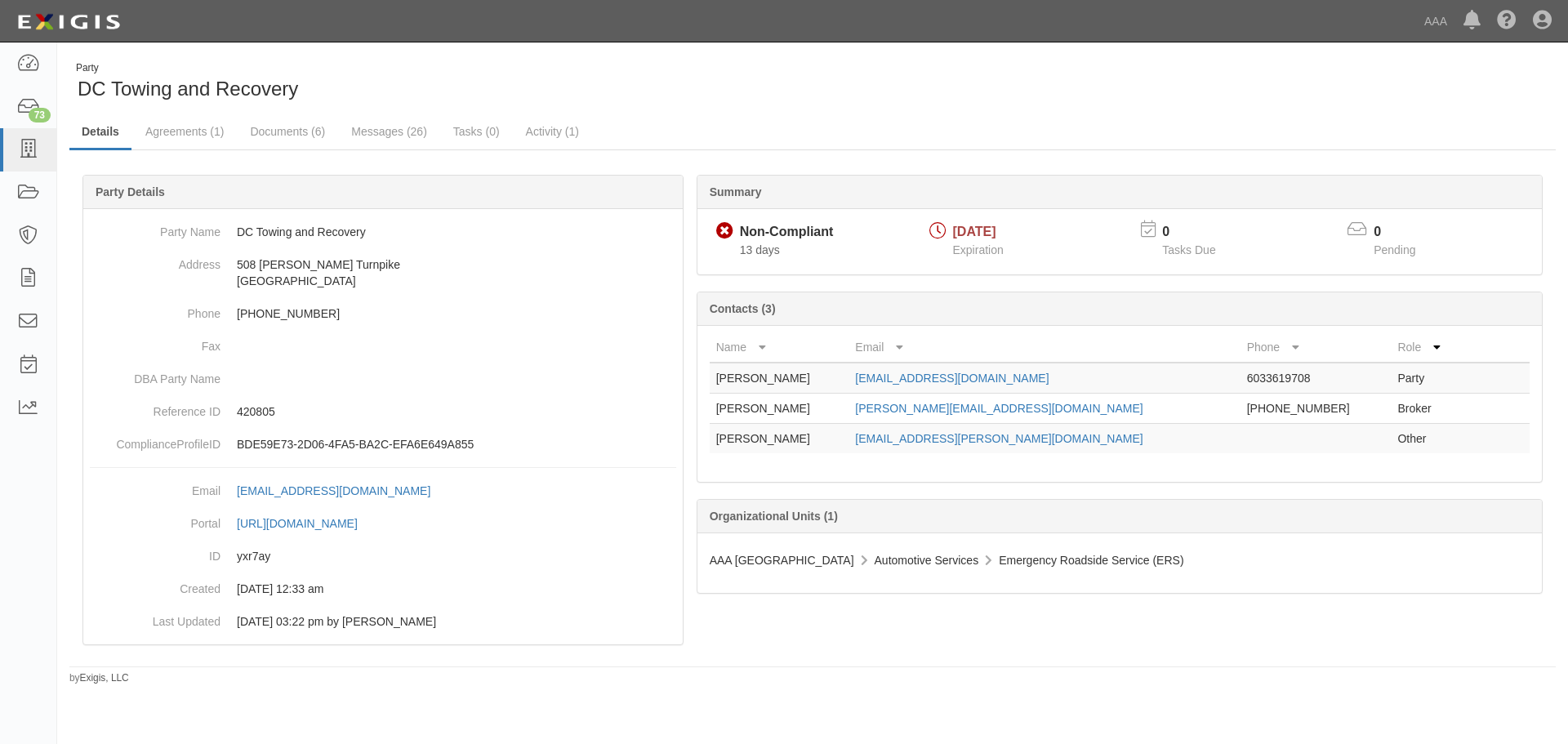
drag, startPoint x: 718, startPoint y: 70, endPoint x: 653, endPoint y: 68, distance: 65.0
click at [718, 70] on div "Party DC Towing and Recovery" at bounding box center [435, 82] width 731 height 42
